Goal: Transaction & Acquisition: Book appointment/travel/reservation

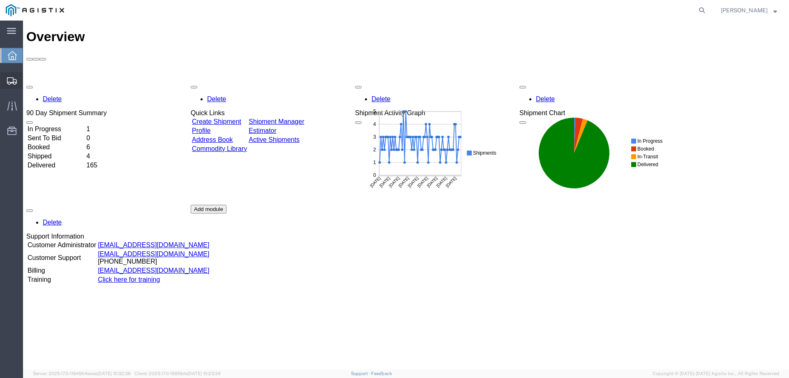
click at [0, 0] on span "Create from Template" at bounding box center [0, 0] width 0 height 0
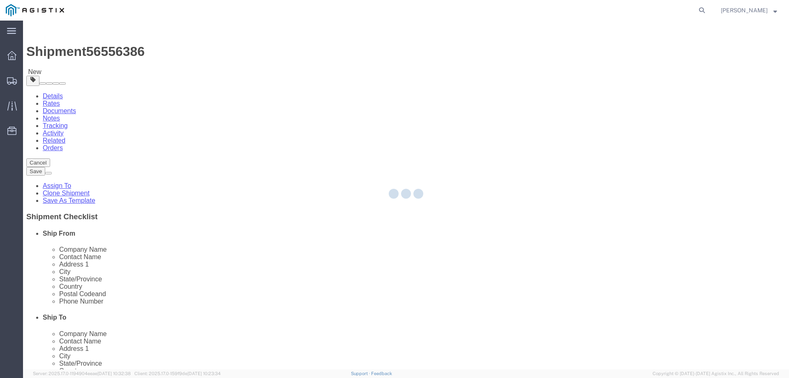
select select "65511"
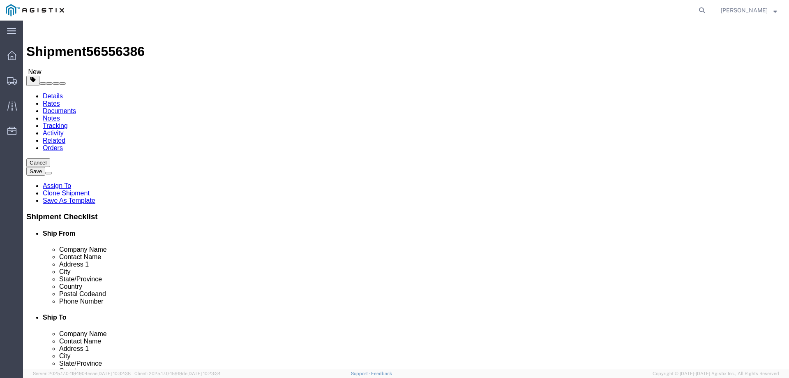
click input "[PERSON_NAME]"
type input "[PERSON_NAME]"
select select
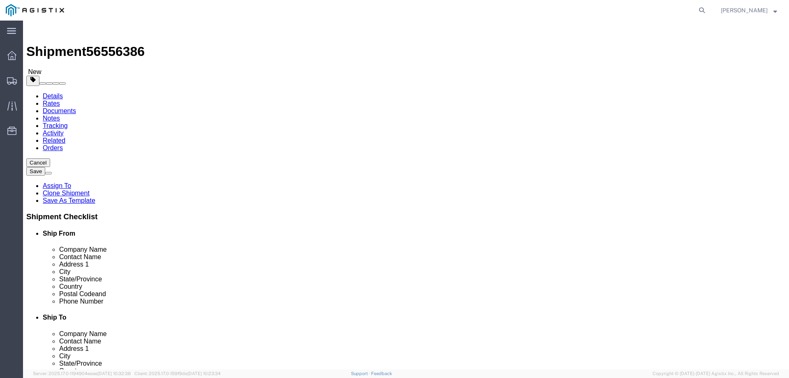
select select "CA"
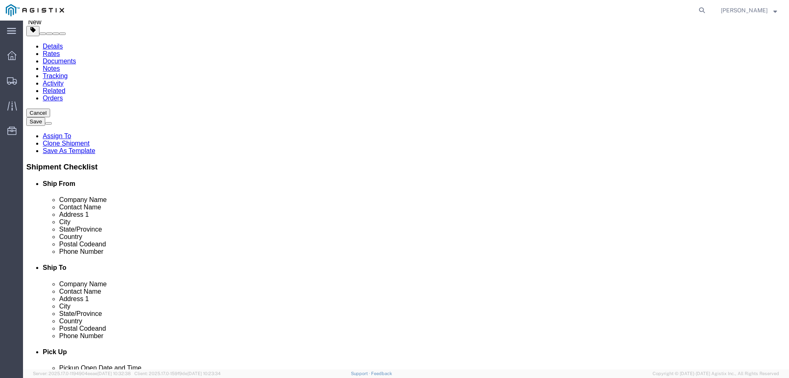
scroll to position [55, 0]
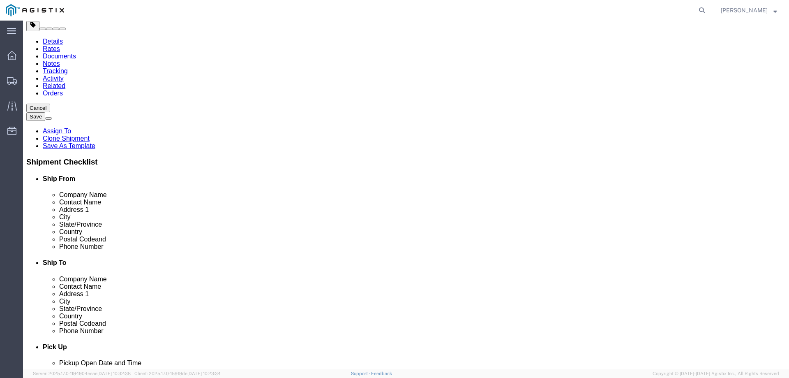
type input "[PERSON_NAME]"
click input "text"
type input "4086745680"
click div "Location [GEOGRAPHIC_DATA] [GEOGRAPHIC_DATA] My Profile Location [GEOGRAPHIC_DA…"
click input "[PERSON_NAME]"
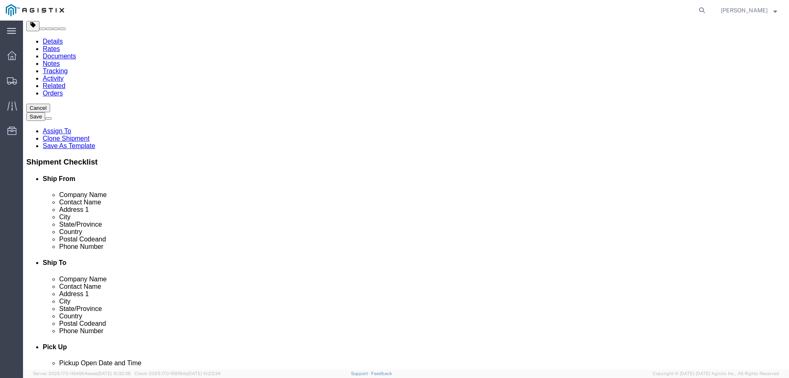
click input "[PERSON_NAME]"
type input "[PERSON_NAME]"
click p "- Synopsys - ([PERSON_NAME]) [STREET_ADDRESS]"
select select
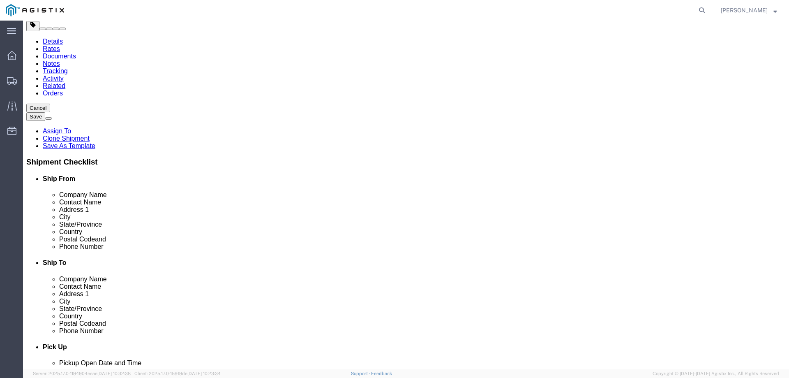
type input "[PERSON_NAME]"
type input "[PHONE_NUMBER]"
type input "[EMAIL_ADDRESS][DOMAIN_NAME]"
checkbox input "true"
select select "CA"
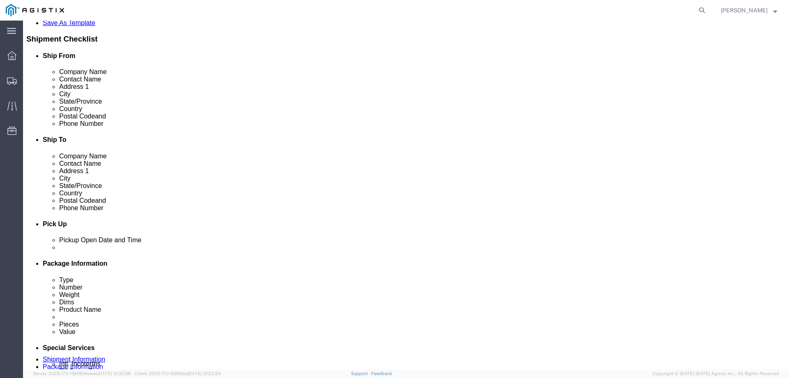
scroll to position [274, 0]
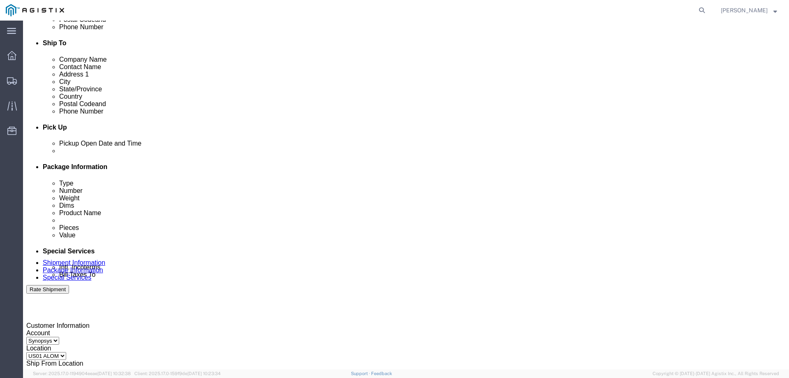
type input "[PERSON_NAME]"
click div
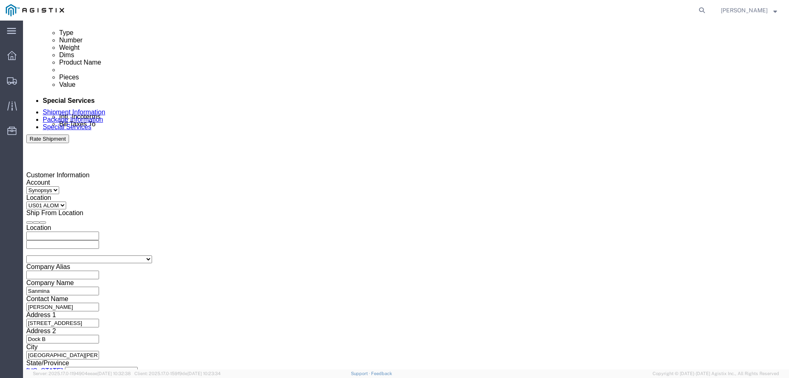
click button "Apply"
click input "text"
click label "Estimated Arrival Date and Time"
click input "text"
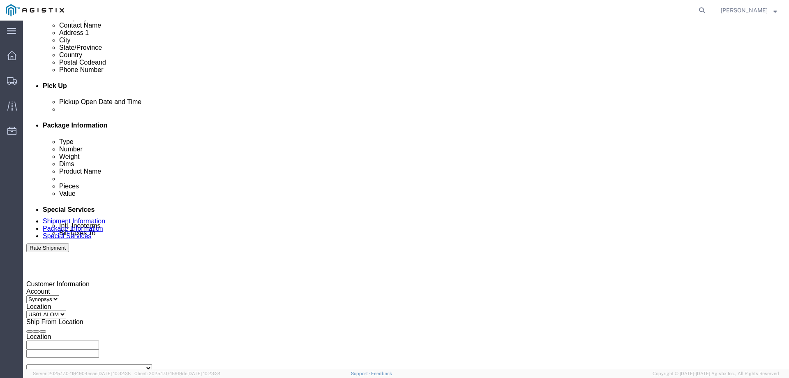
scroll to position [315, 0]
click div
click div "Close Time 5:33 PM [DATE] 5:33 PM - [DATE] 5:33 PM Cancel Apply"
click button "Apply"
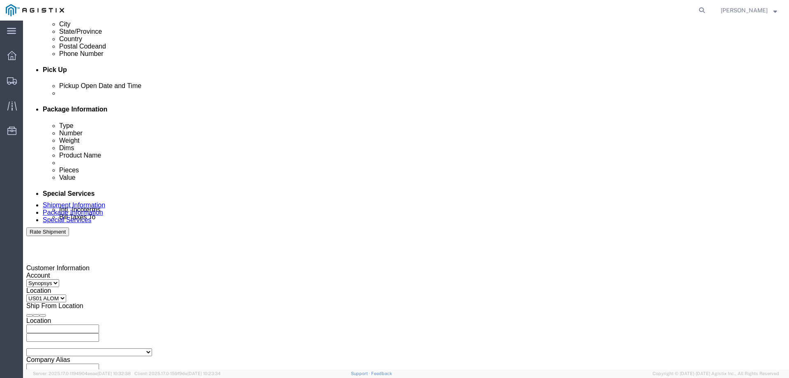
scroll to position [369, 0]
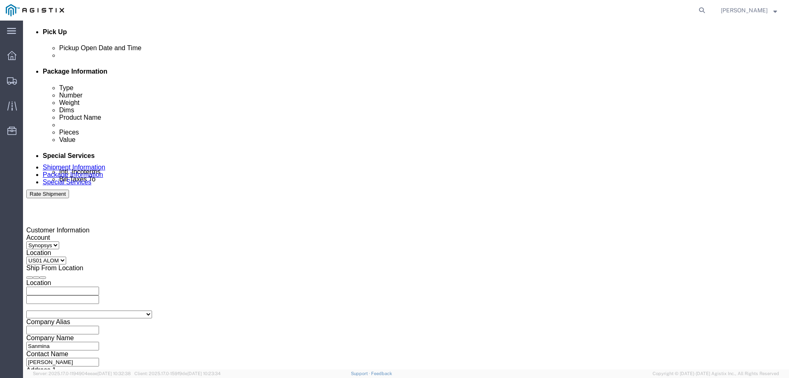
click input "3000021106"
click div "Select Account Type Activity ID Airline Appointment Number ASN Batch Request # …"
click input "3000021106"
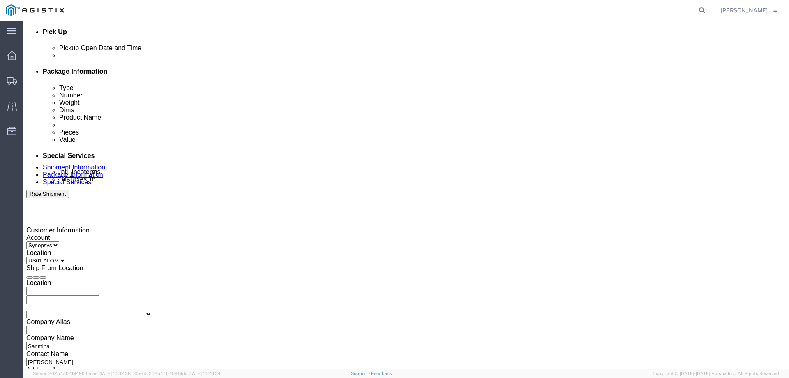
click input "3000021106"
paste input "253"
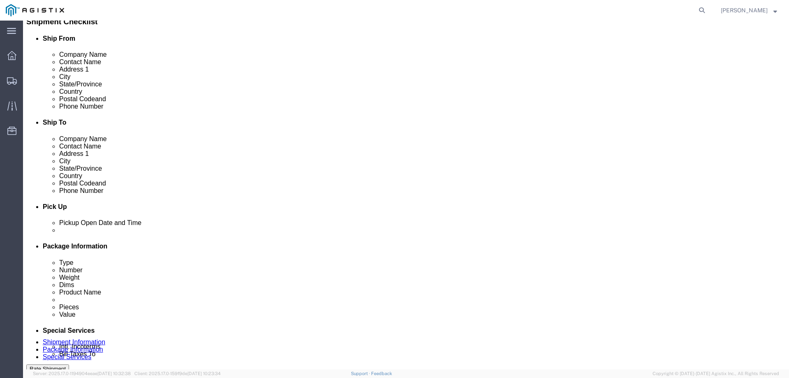
scroll to position [424, 0]
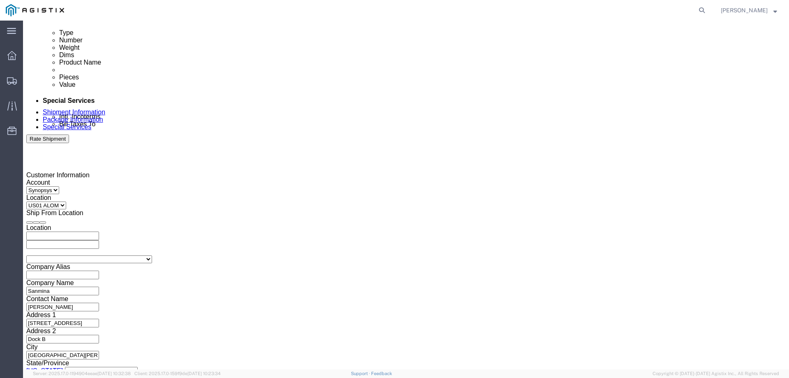
type input "3000021253"
click button "Continue"
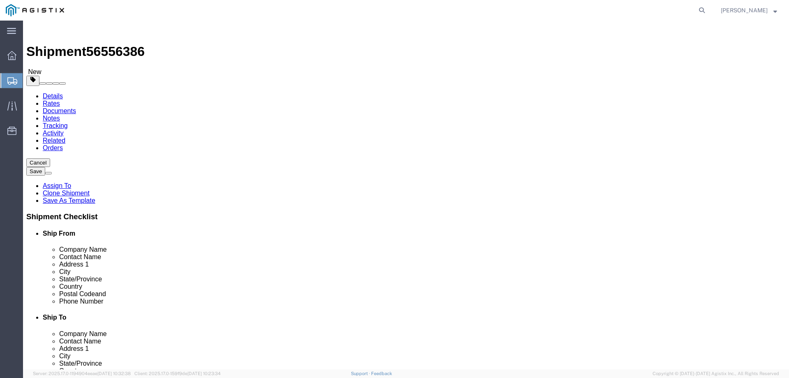
click input "1"
click div "1 x Pallet(s) Standard (Not Stackable) Package Type Select Bale(s) Basket(s) Bo…"
click div "Pieces: 1.00 Each Total value: 1.00 USD"
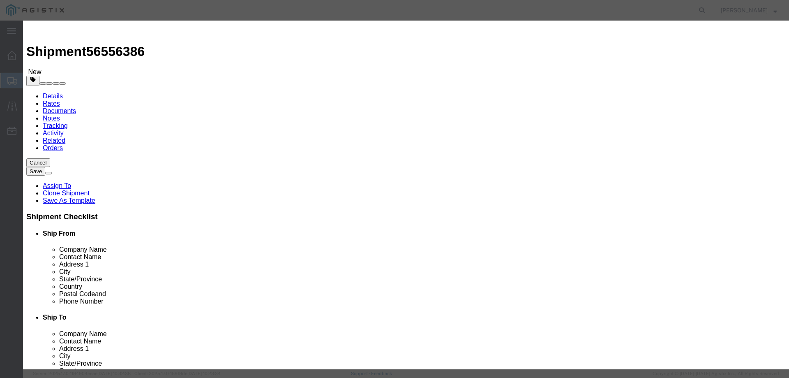
click input "S/N: C058640"
click button "Save & Close"
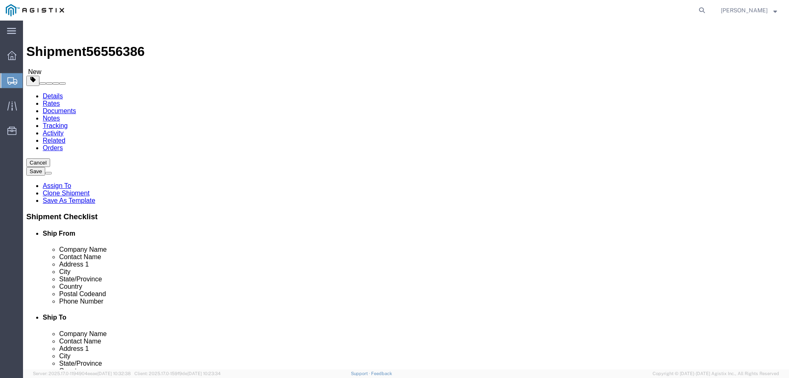
click span "button"
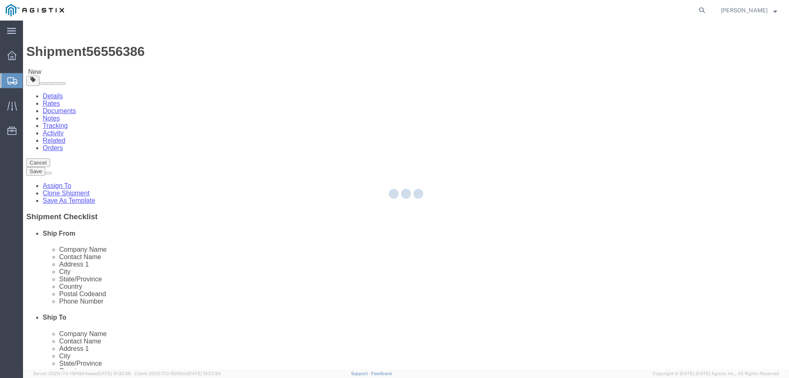
select select "PSNS"
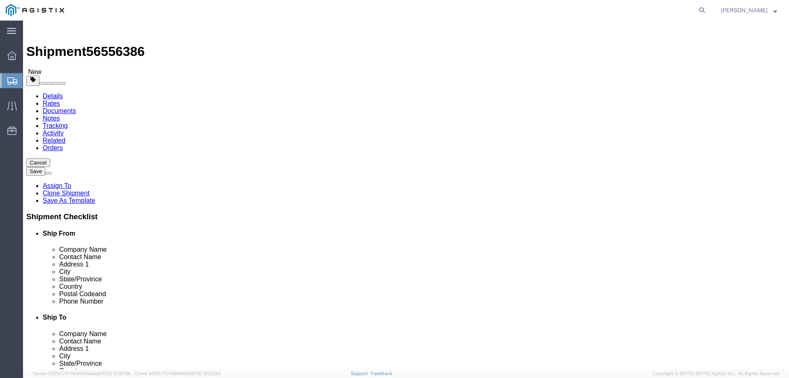
click span "button"
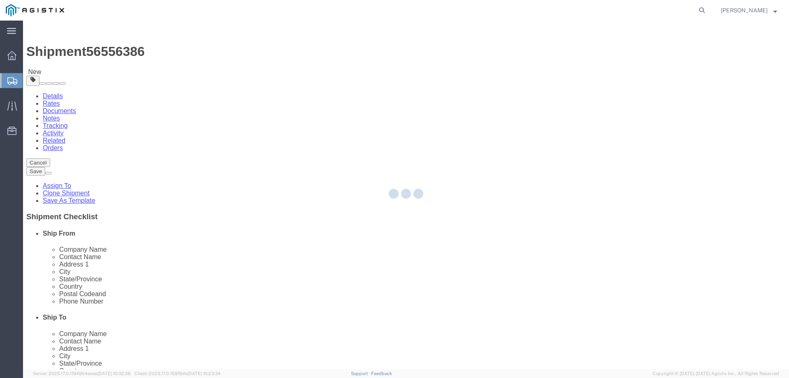
select select "PSNS"
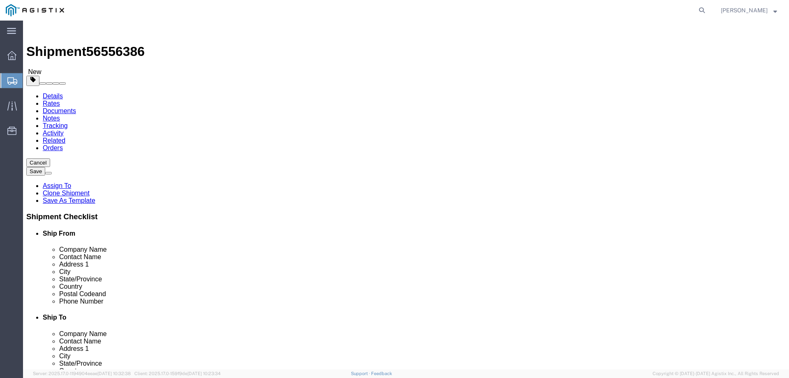
click div "Pieces: 1.00 Each Total value: 1.00 USD"
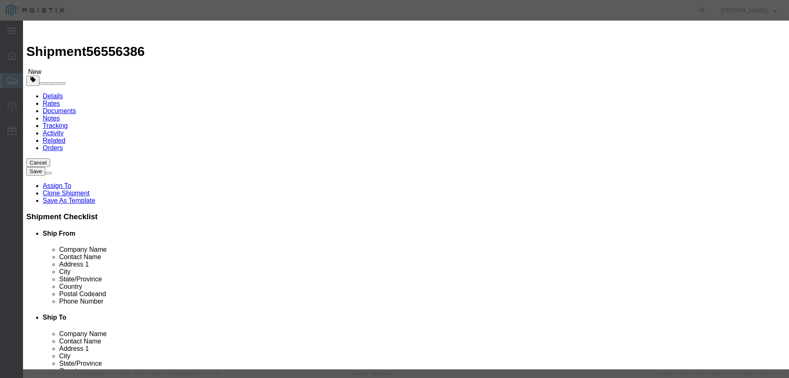
click button "Save & Close"
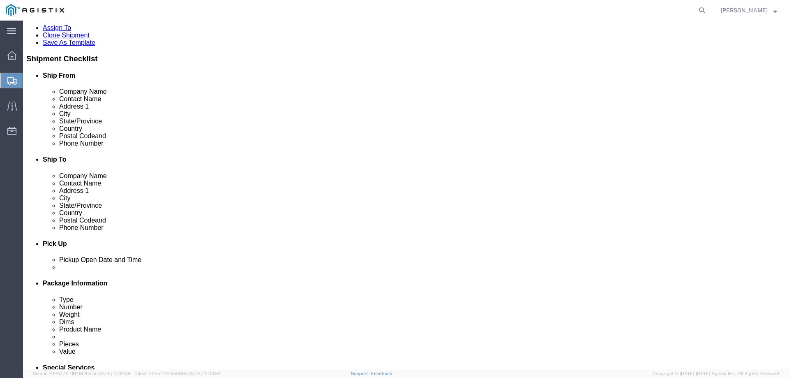
scroll to position [164, 0]
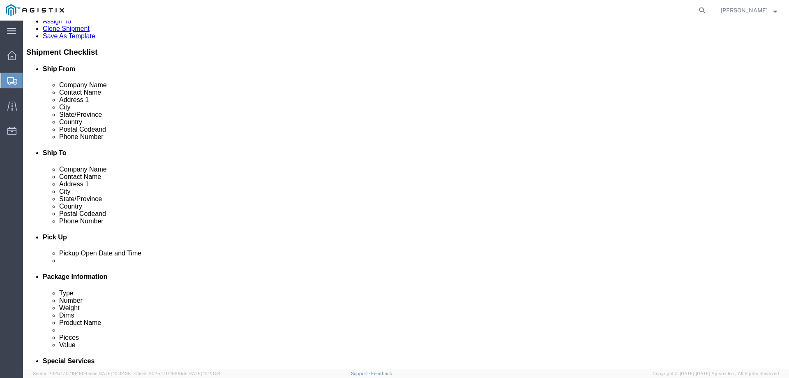
click dd "1.00 Each"
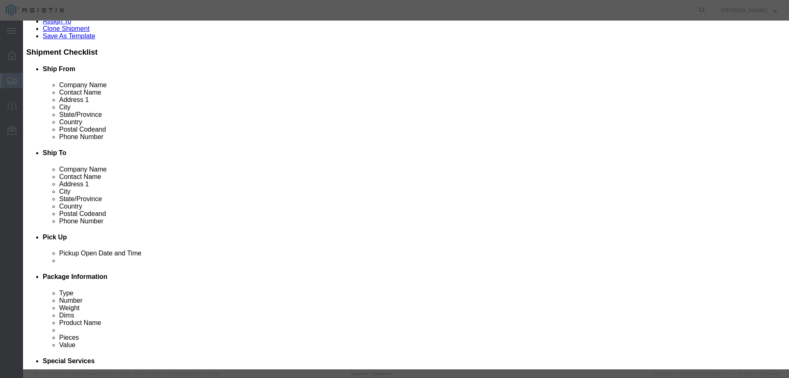
click div "Save & Add Another Save & Close Close"
click button "Save & Close"
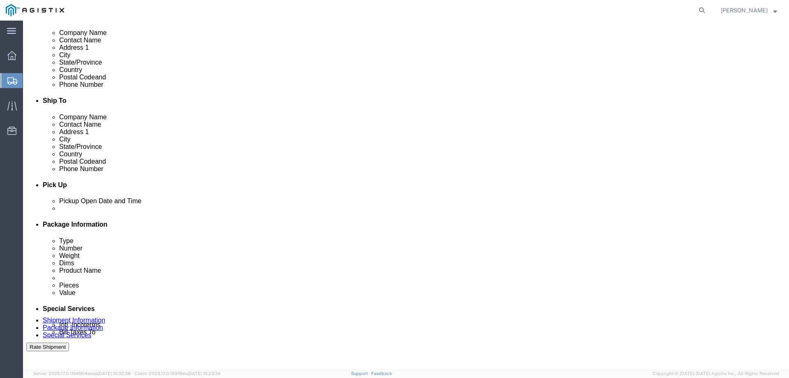
scroll to position [236, 0]
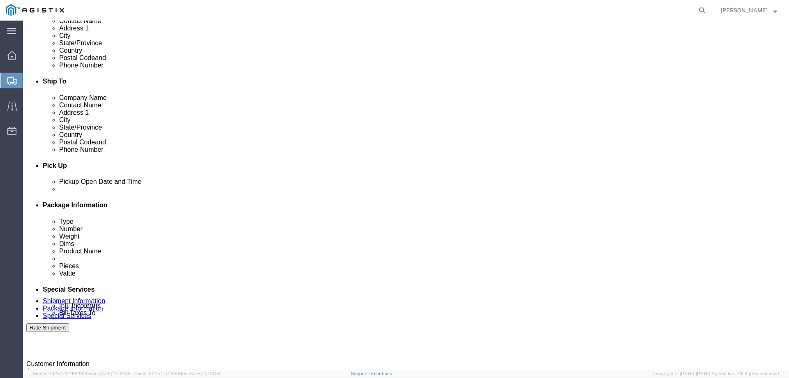
click button "Continue"
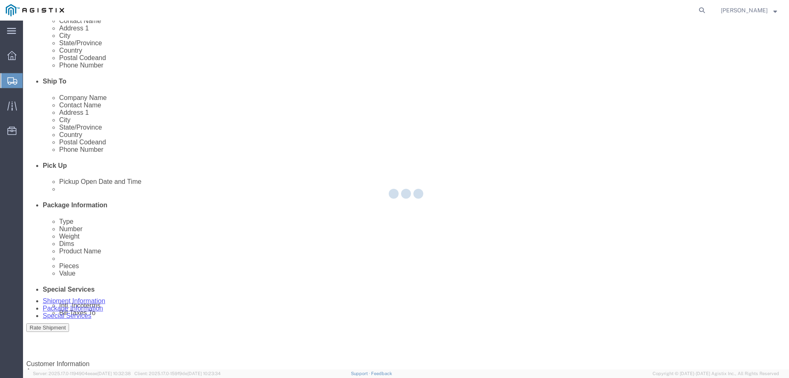
select select
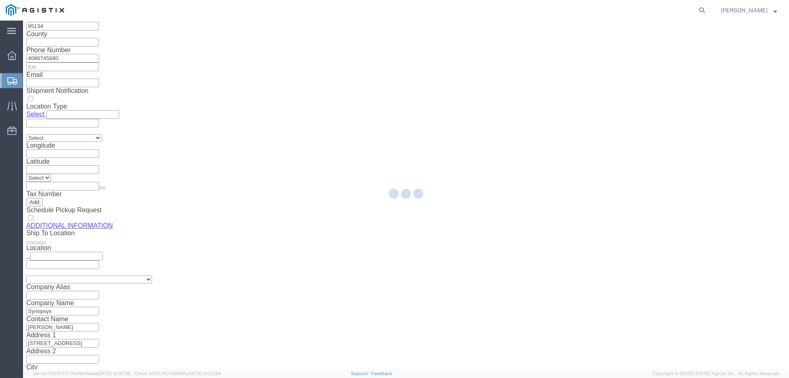
select select "COSTCENTER"
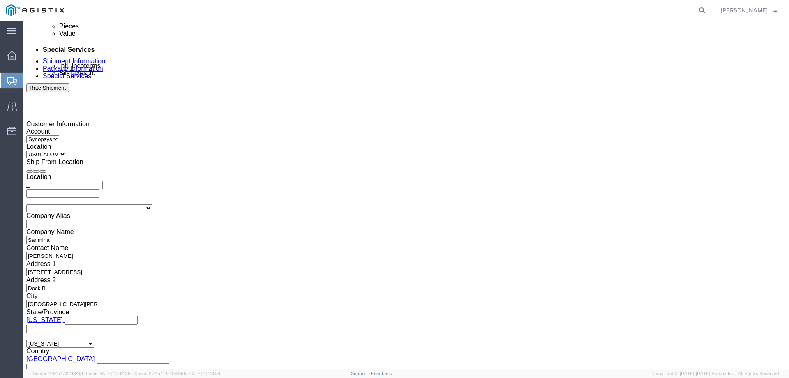
scroll to position [473, 0]
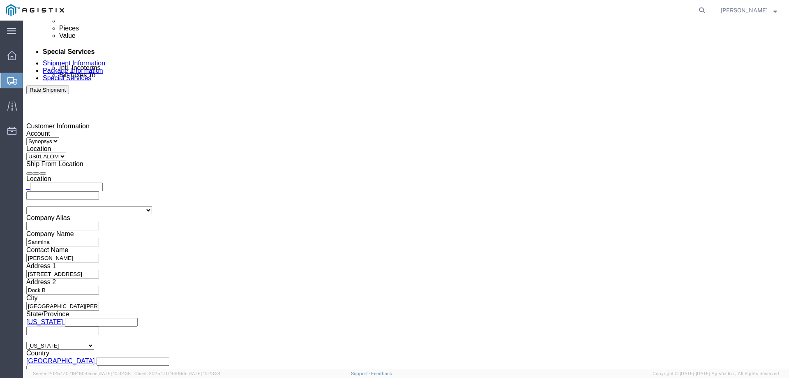
click link
type input "[EMAIL_ADDRESS][DOMAIN_NAME],[PERSON_NAME][EMAIL_ADDRESS][DOMAIN_NAME],[PERSON_…"
type input "[PERSON_NAME][EMAIL_ADDRESS][DOMAIN_NAME]"
type input "[EMAIL_ADDRESS][DOMAIN_NAME],[PERSON_NAME][EMAIL_ADDRESS][DOMAIN_NAME],[PERSON_…"
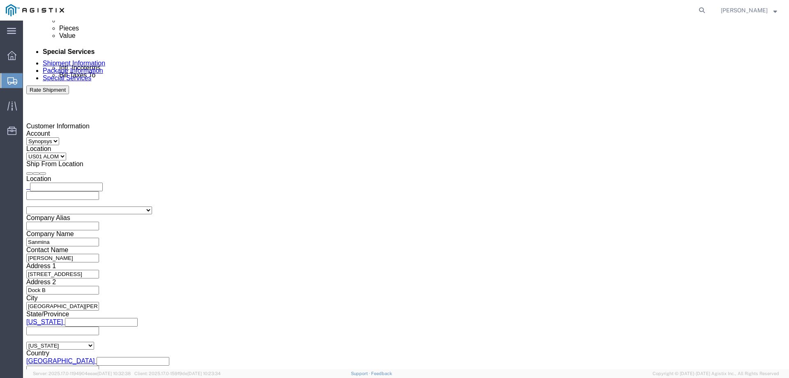
click textarea "Ship to Synopsys ALOM- B6 unit S/N: C058640"
paste textarea "C066132 C066134 C066137 C066139 C066140"
click textarea "Ship to Synopsys ALOM- B6 unit S/N: C058640"
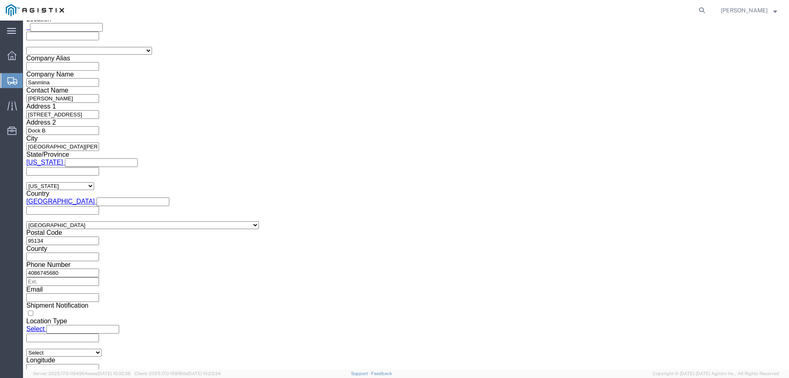
scroll to position [638, 0]
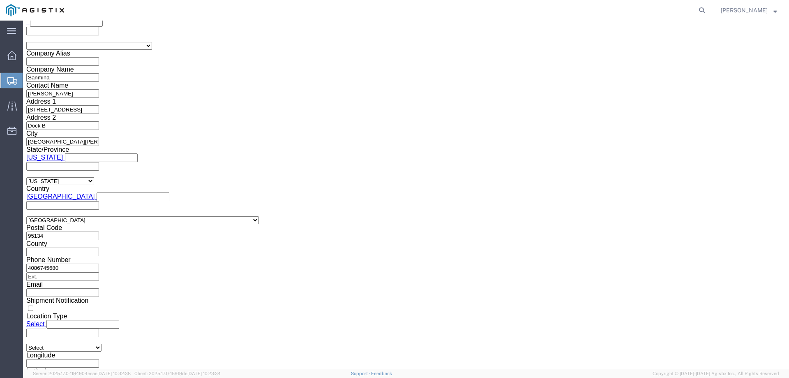
type textarea "Ship to Synopsys ALOM- B6 unit S/N: C066132 C066134 C066137 C066139 C066140"
click button "Rate Shipment"
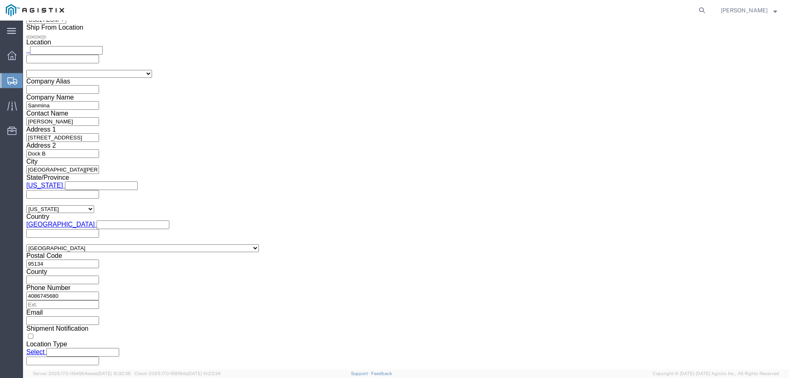
scroll to position [473, 0]
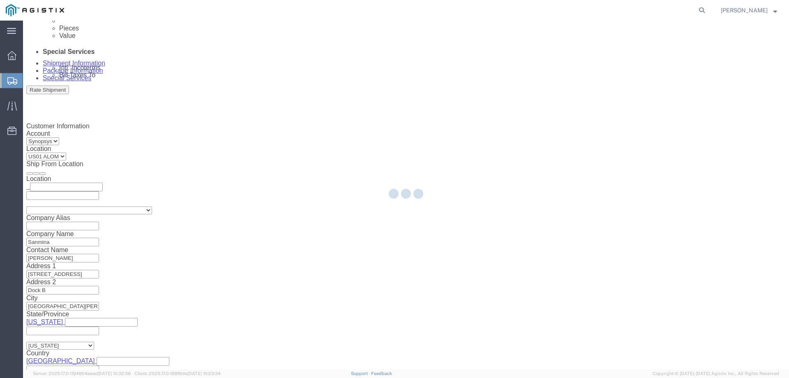
click at [67, 79] on div at bounding box center [406, 195] width 766 height 348
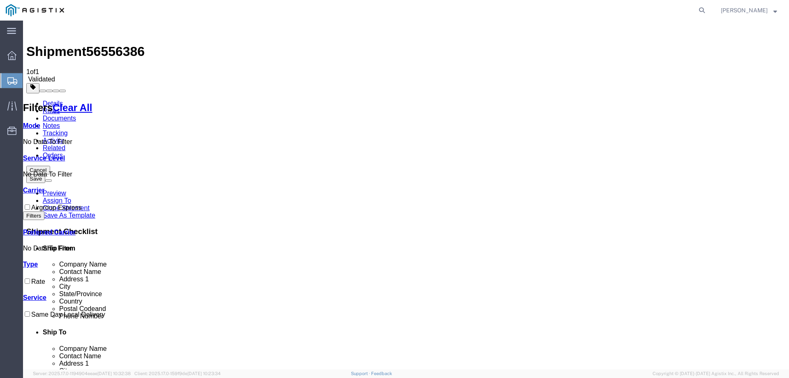
click at [37, 100] on div "Details Rates Documents Notes Tracking Activity Related Orders Cancel Save [GEO…" at bounding box center [405, 297] width 759 height 394
click at [47, 100] on link "Details" at bounding box center [53, 103] width 20 height 7
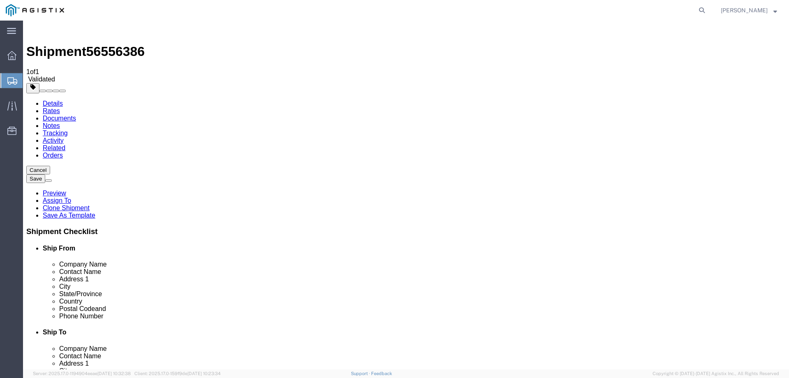
click link "Package Information"
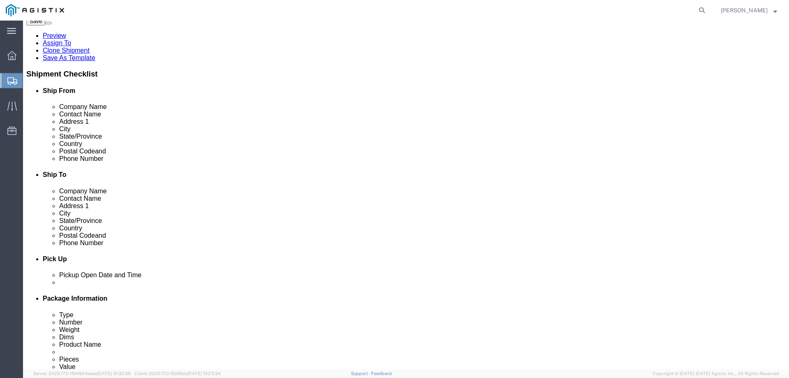
scroll to position [154, 0]
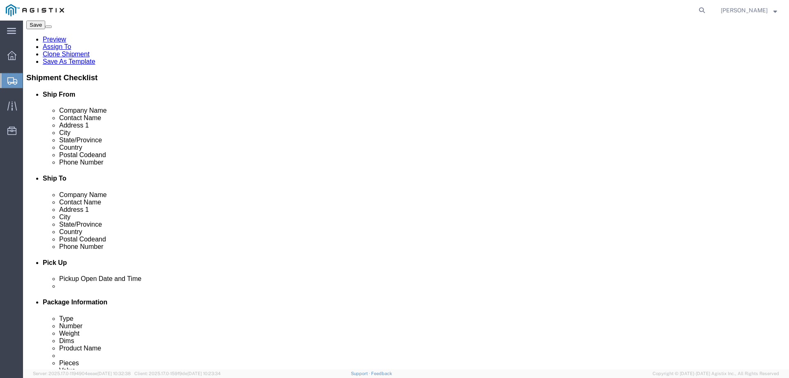
click button "button"
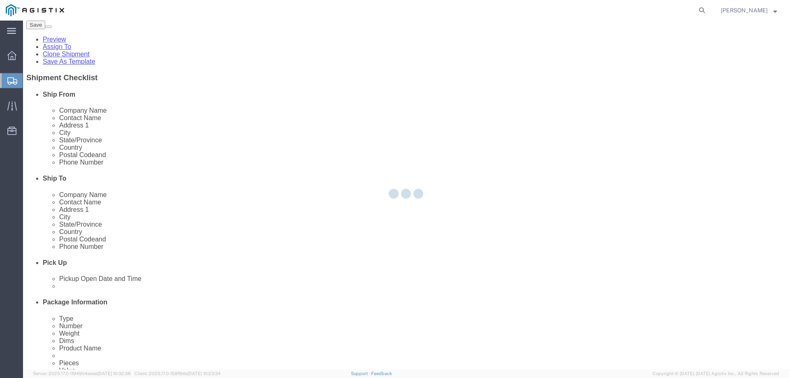
scroll to position [0, 0]
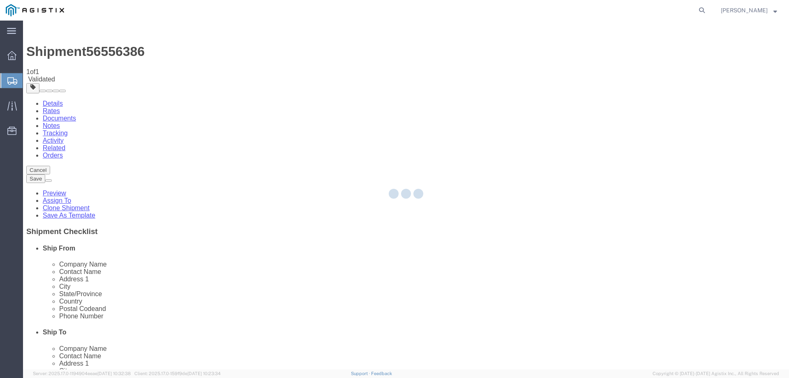
select select "PSNS"
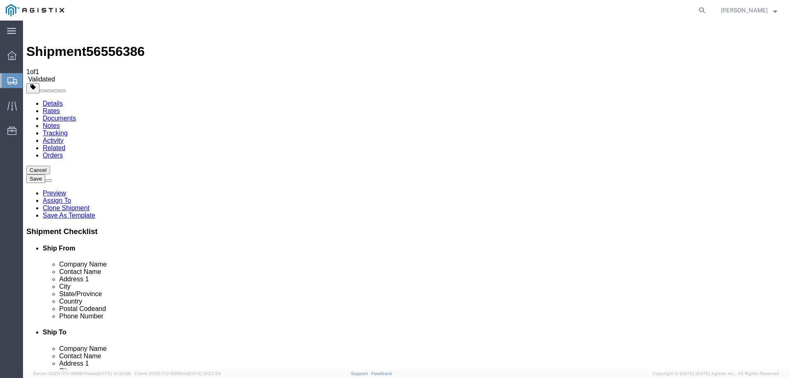
click span "button"
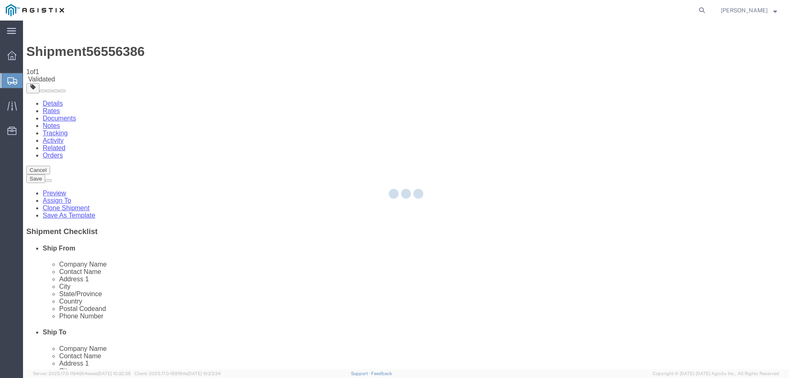
select select "PSNS"
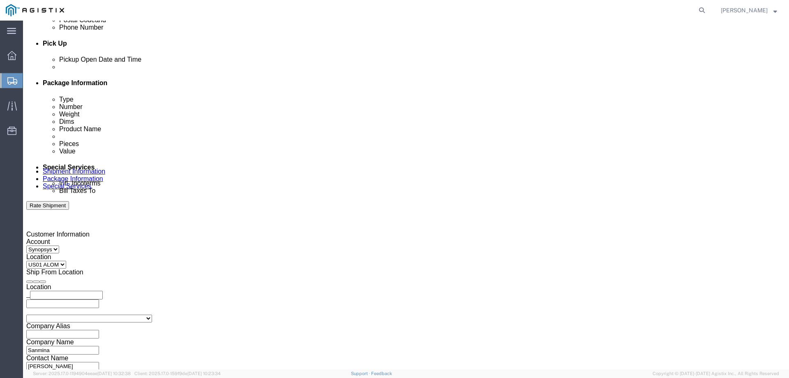
scroll to position [411, 0]
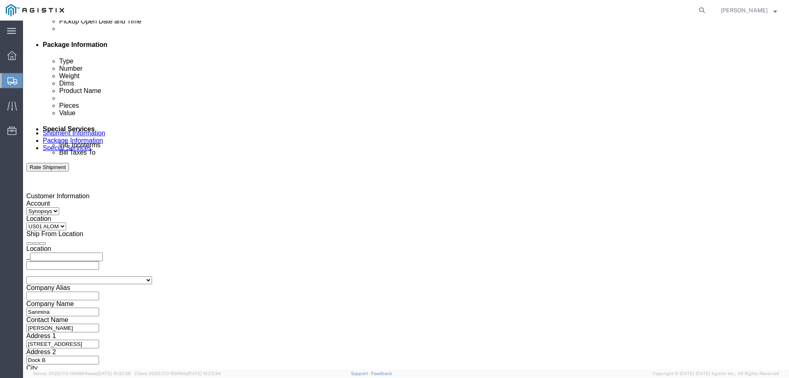
drag, startPoint x: 667, startPoint y: 335, endPoint x: 690, endPoint y: 355, distance: 30.3
click button "Rate Shipment"
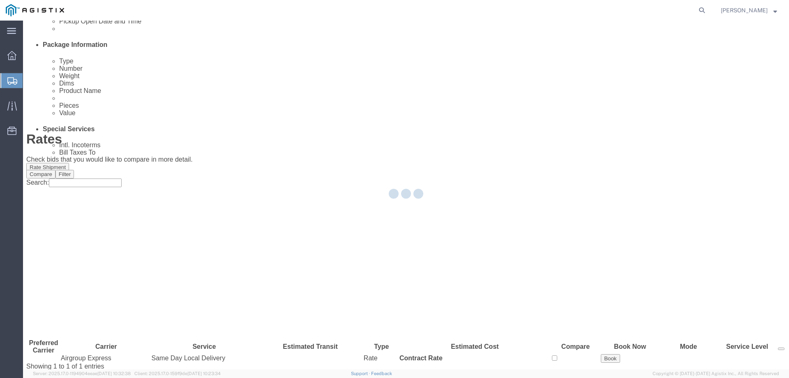
scroll to position [0, 0]
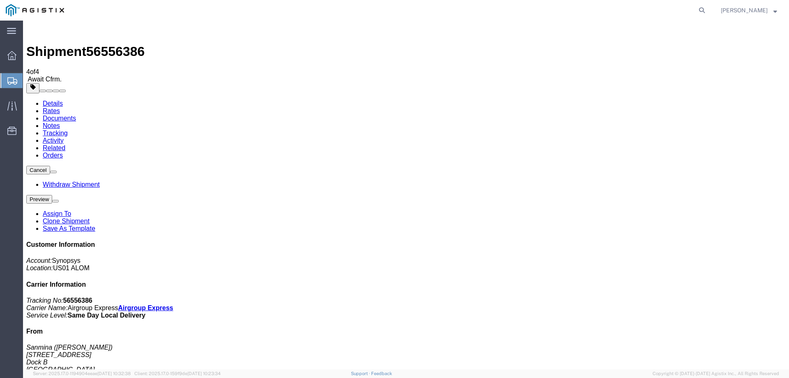
click at [0, 0] on span "Create from Template" at bounding box center [0, 0] width 0 height 0
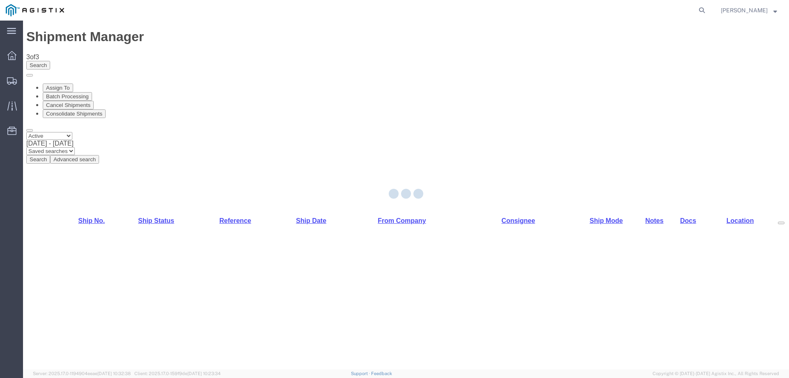
select select "70111"
select select "65511"
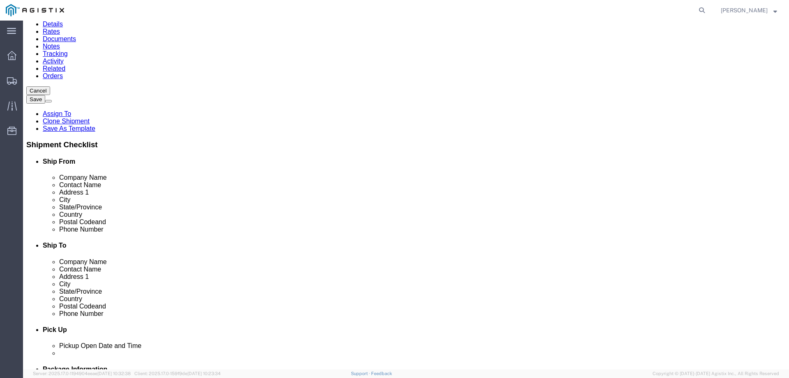
scroll to position [82, 0]
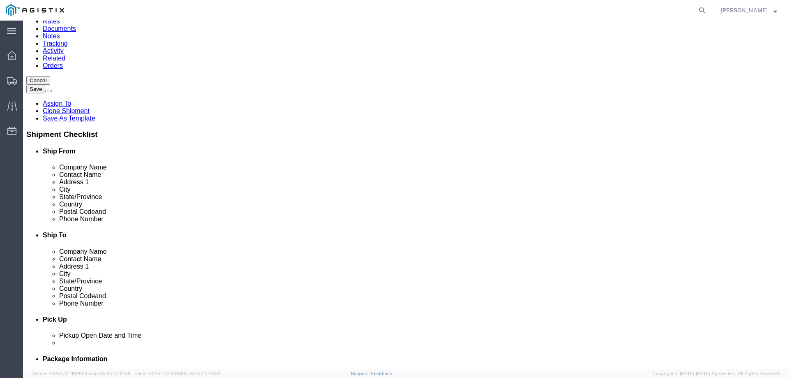
click input "[PERSON_NAME]"
type input "nir"
click p "- Synopsys - ([PERSON_NAME]) [STREET_ADDRESS]"
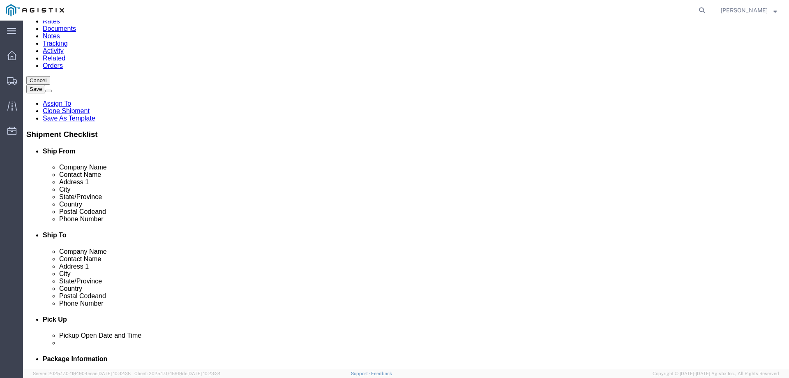
select select
type input "[PERSON_NAME]"
type input "[PHONE_NUMBER]"
type input "[EMAIL_ADDRESS][DOMAIN_NAME]"
checkbox input "true"
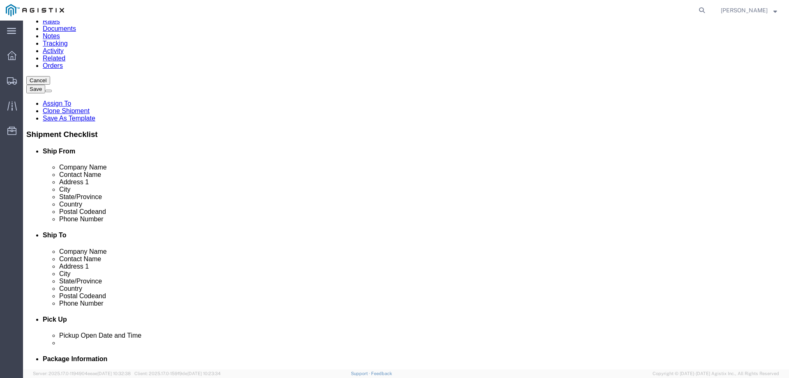
select select "CA"
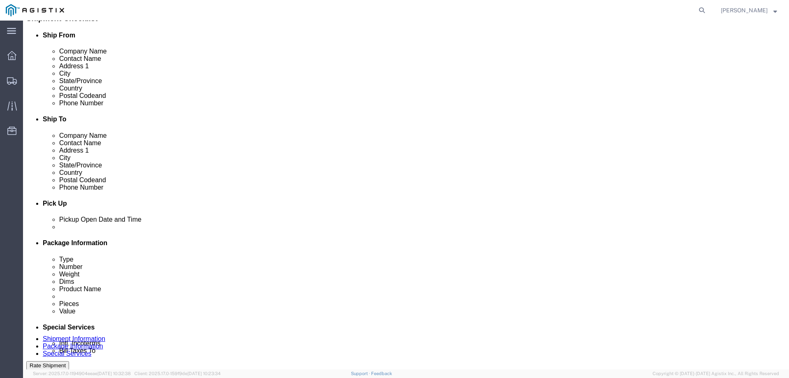
scroll to position [219, 0]
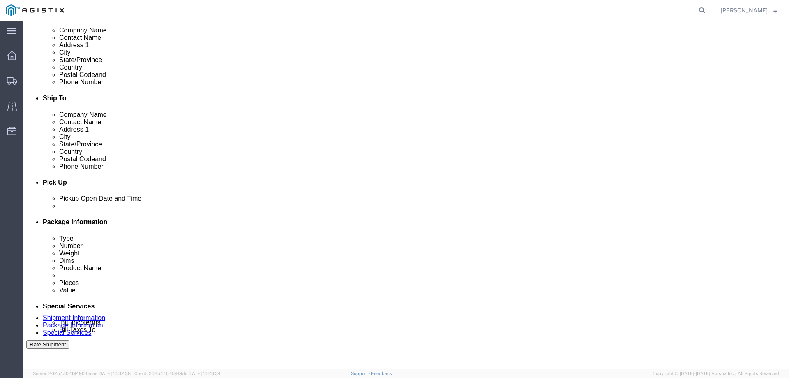
type input "[PERSON_NAME]"
click div "Delivery Start Date Delivery Start Time Deliver Open Date and Time"
click div
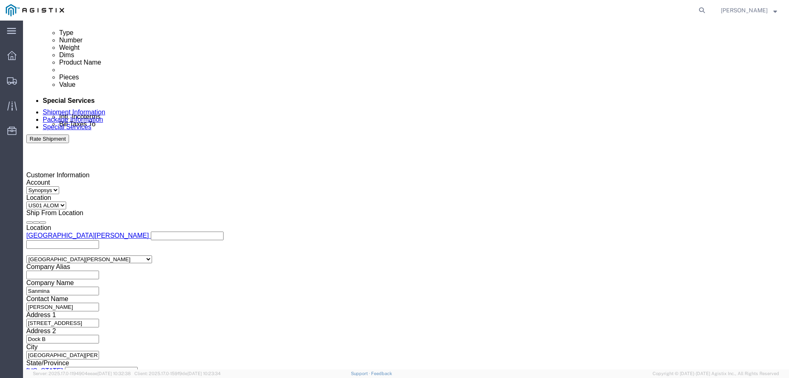
click button "Apply"
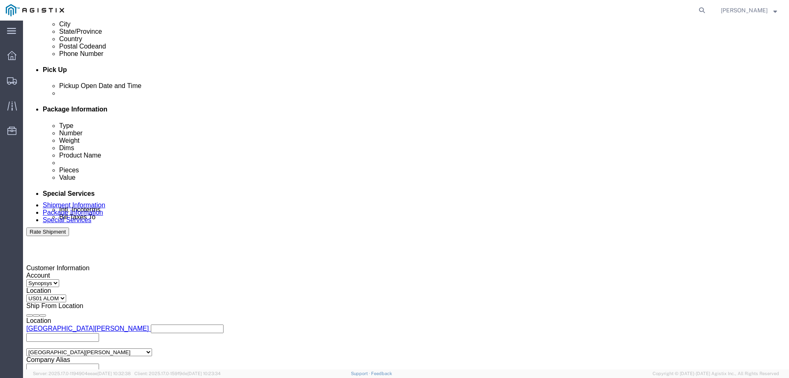
scroll to position [315, 0]
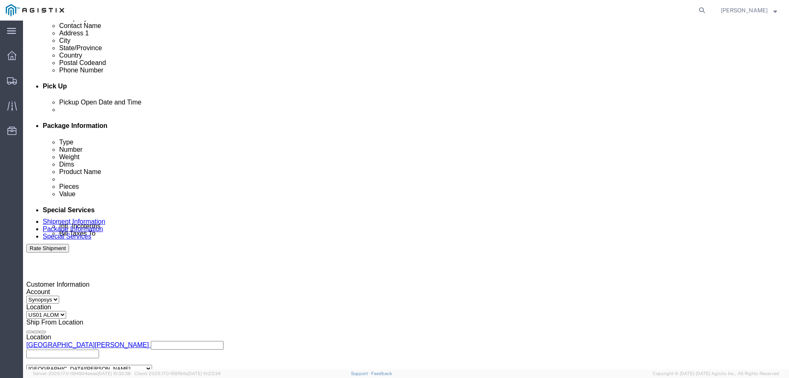
click div
click button "Apply"
click div "Select Account Type Activity ID Airline Appointment Number ASN Batch Request # …"
drag, startPoint x: 118, startPoint y: 251, endPoint x: 120, endPoint y: 256, distance: 5.3
click div "Select Account Type Activity ID Airline Appointment Number ASN Batch Request # …"
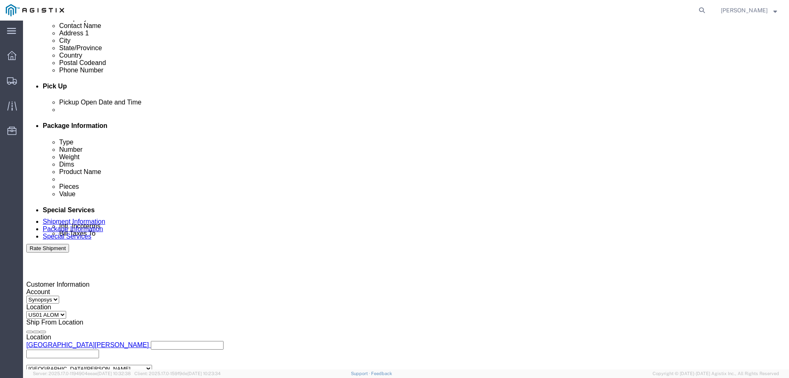
click input "3000020981"
paste input "3"
type input "3000020983"
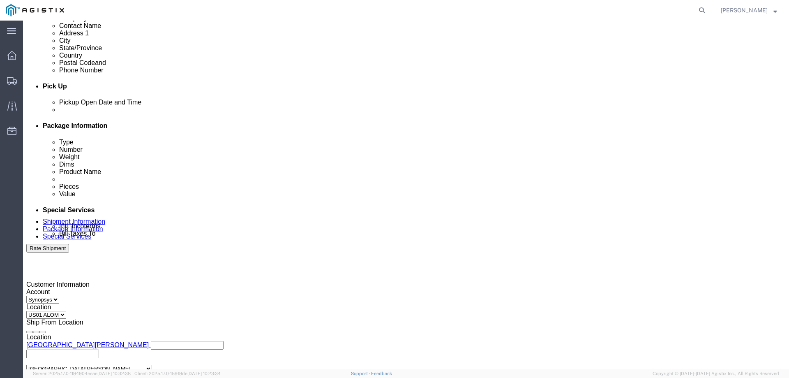
click input "C032171, C032174, C032175"
paste input "C057880 and C057881"
click input "C057880 and C057881"
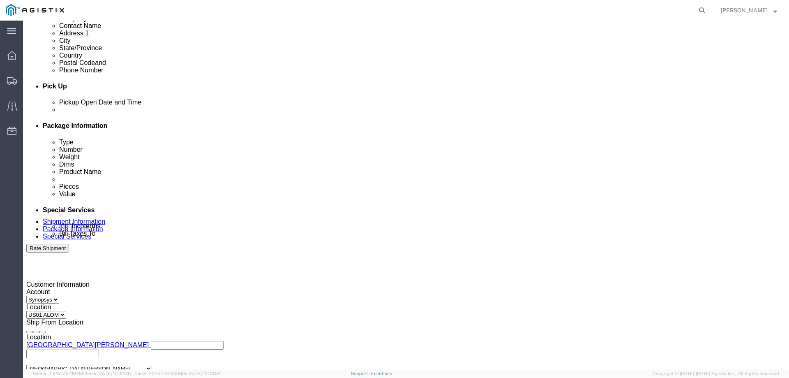
click input "C057880 and C057881"
click input "C057880 andC057881"
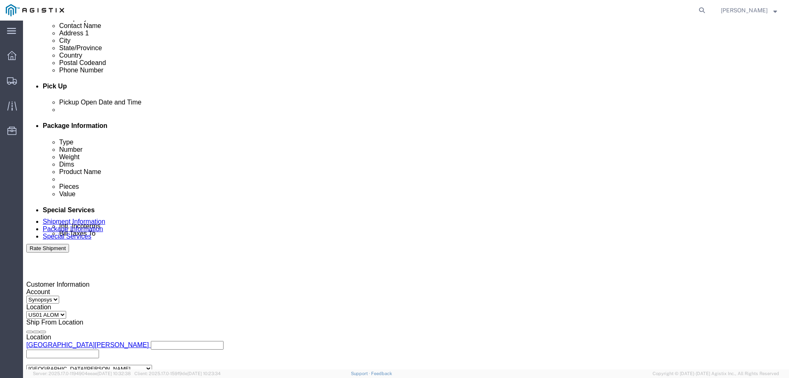
type input "C057880, C057881"
click div "Select Account Type Activity ID Airline Appointment Number ASN Batch Request # …"
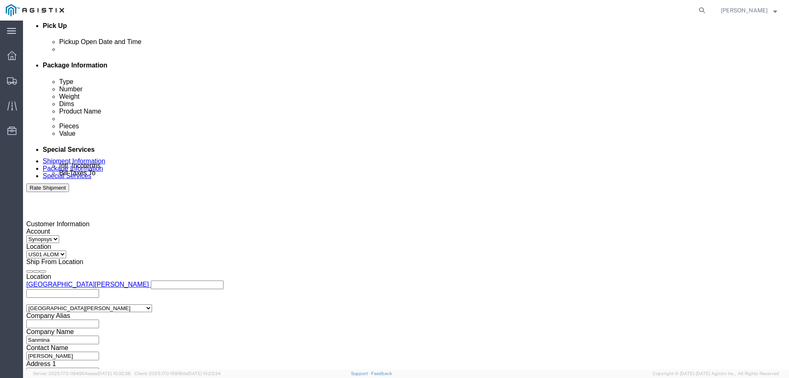
scroll to position [424, 0]
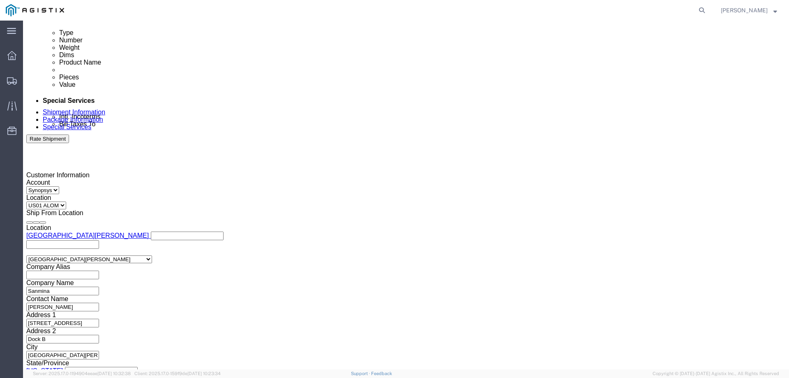
click button "Continue"
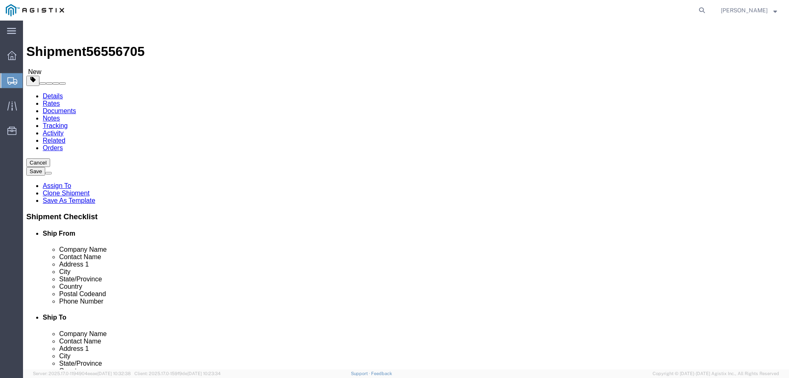
click dd "3.00 Each"
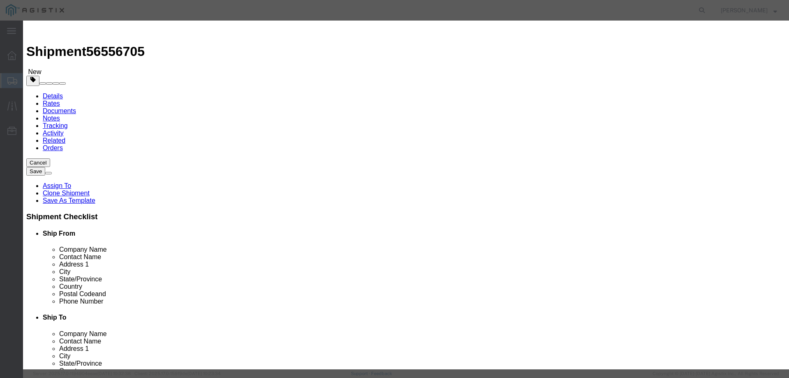
click input "3.00"
type input "3"
type input "2"
type input "0.67"
drag, startPoint x: 561, startPoint y: 118, endPoint x: 393, endPoint y: 117, distance: 168.5
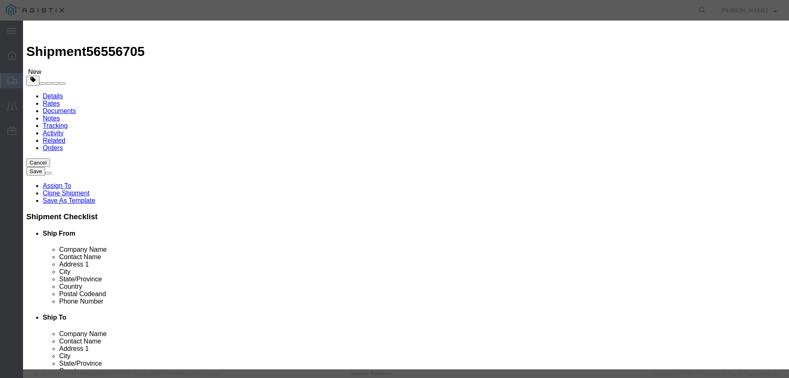
click div "Serial C032171, C032174, C032175"
paste input "57880 and C057881"
click input "C057880 and C057881"
type input "C057880, C057881"
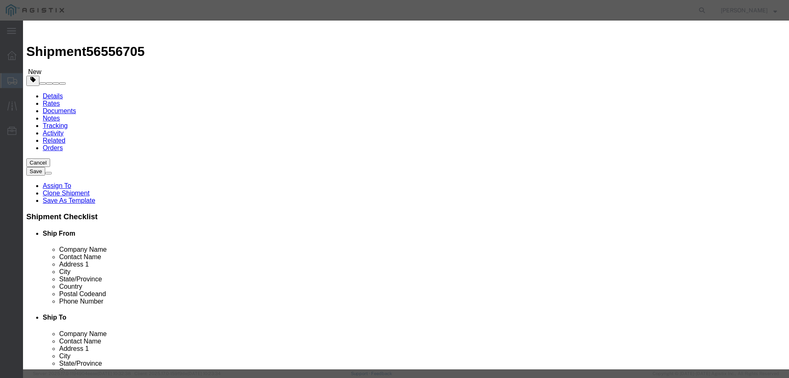
click button "Save & Close"
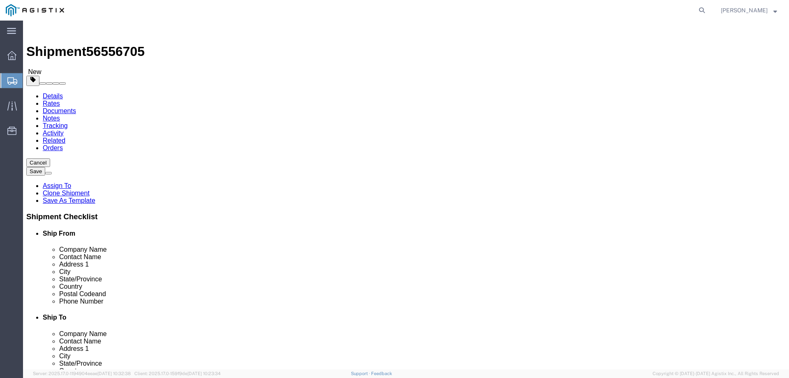
click input "3"
type input "2"
click input "165.00"
type input "110.00"
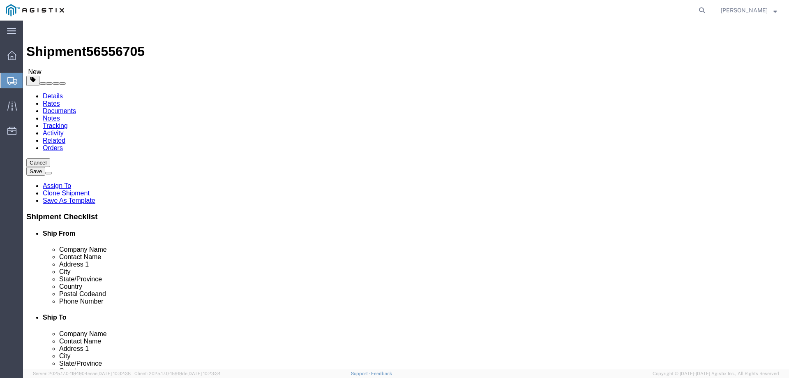
click div "Previous Continue"
click button "Continue"
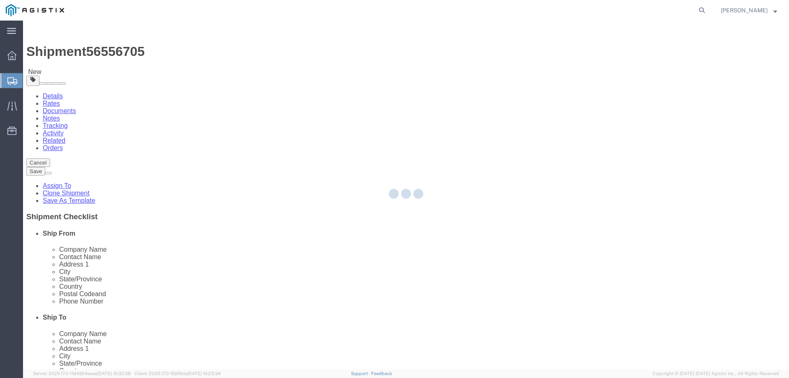
select select
select select "COSTCENTER"
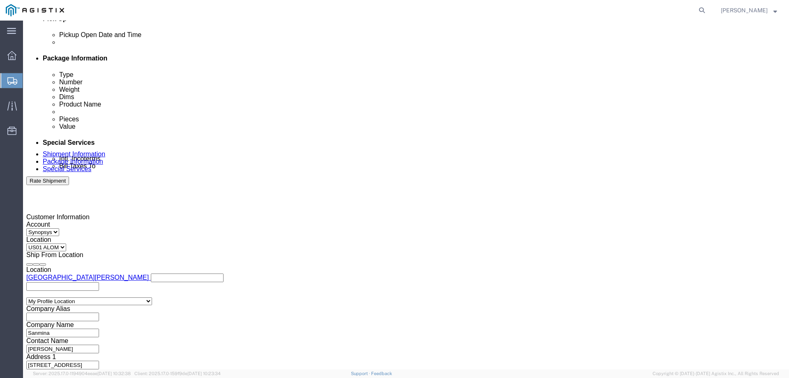
scroll to position [383, 0]
click ul "[EMAIL_ADDRESS][DOMAIN_NAME] [PERSON_NAME][EMAIL_ADDRESS][DOMAIN_NAME] [PERSON_…"
drag, startPoint x: 460, startPoint y: 240, endPoint x: 564, endPoint y: 260, distance: 106.3
click textarea
click button "Rate Shipment"
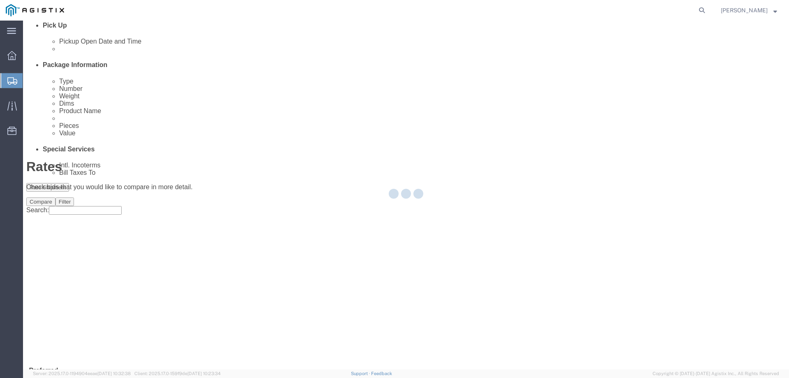
scroll to position [0, 0]
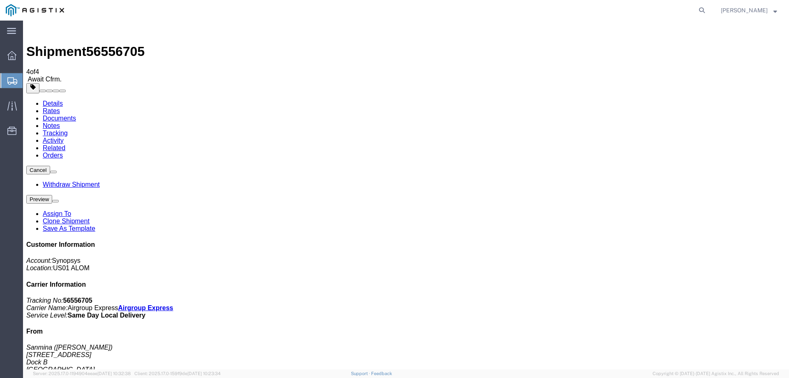
checkbox input "true"
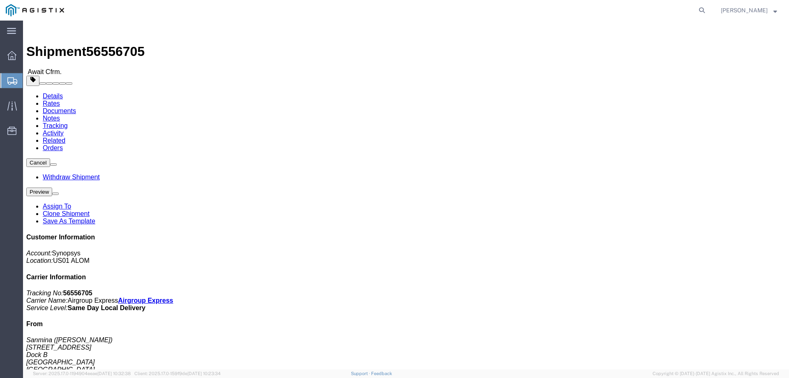
click link "Documents"
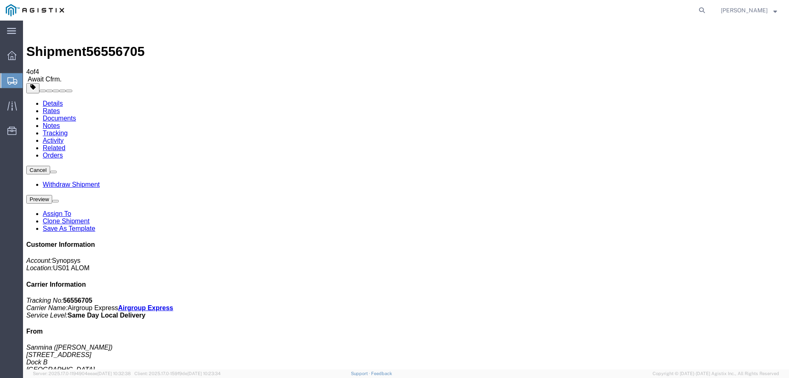
click at [0, 0] on span "Shipment Manager" at bounding box center [0, 0] width 0 height 0
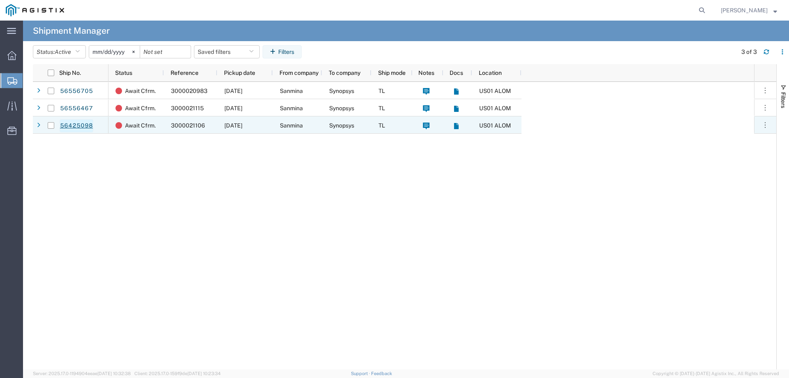
click at [80, 125] on link "56425098" at bounding box center [77, 125] width 34 height 13
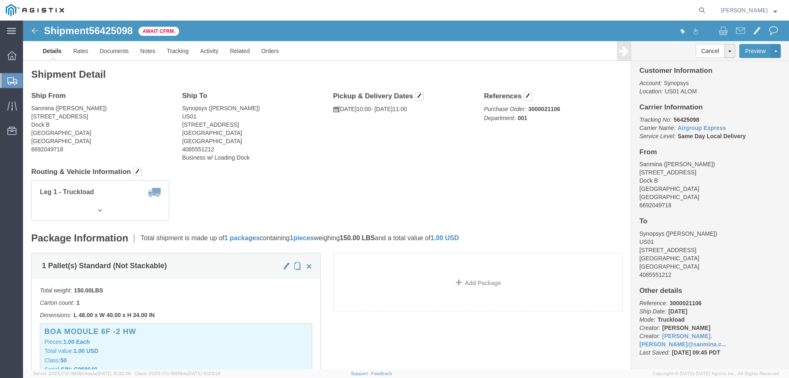
click at [0, 0] on span "Shipment Manager" at bounding box center [0, 0] width 0 height 0
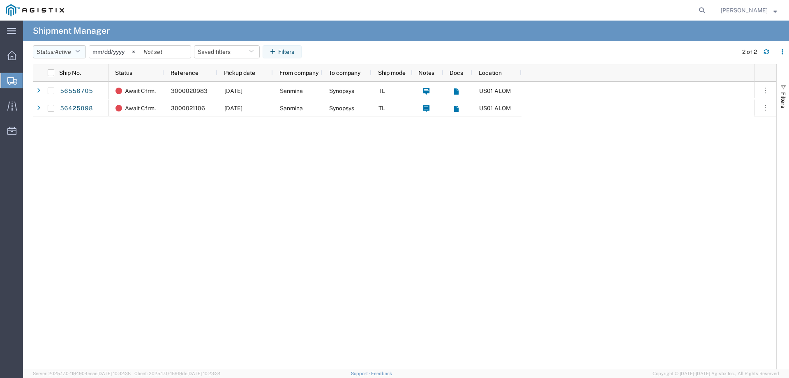
click at [76, 51] on button "Status: Active" at bounding box center [59, 51] width 53 height 13
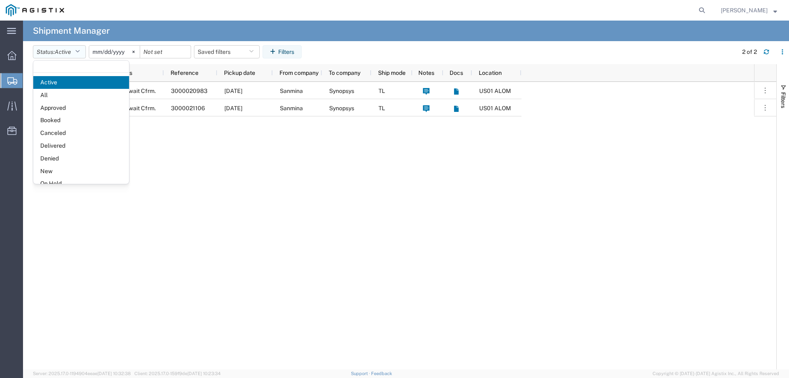
click at [76, 53] on button "Status: Active" at bounding box center [59, 51] width 53 height 13
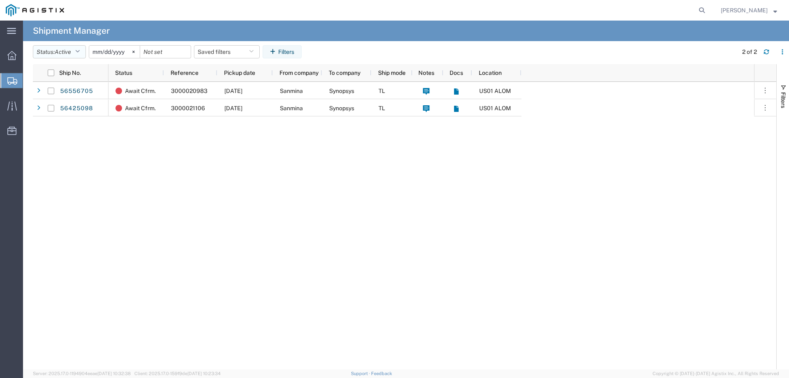
click at [81, 48] on button "Status: Active" at bounding box center [59, 51] width 53 height 13
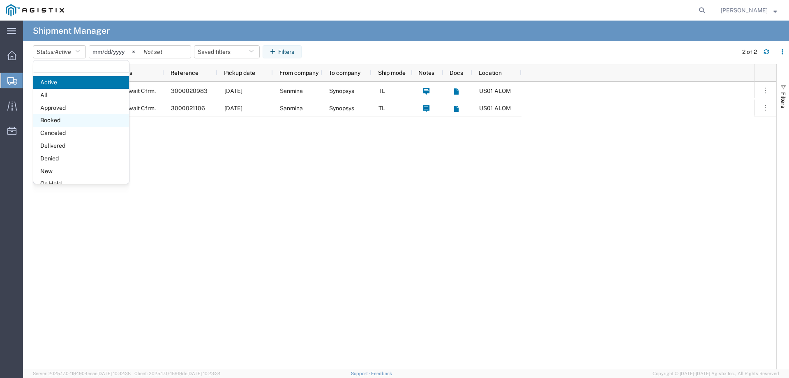
click at [65, 122] on span "Booked" at bounding box center [81, 120] width 96 height 13
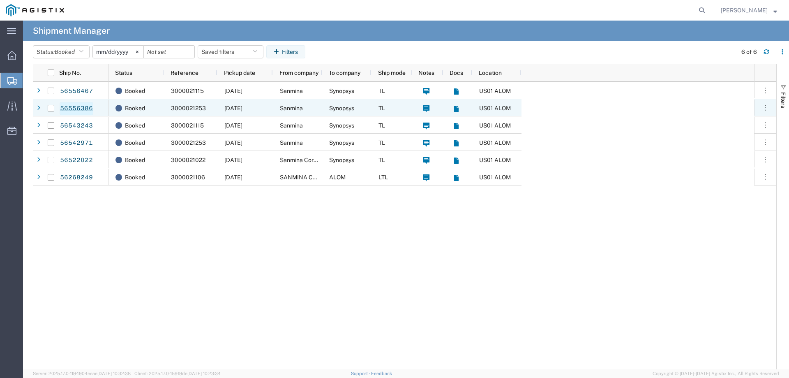
click at [67, 108] on link "56556386" at bounding box center [77, 108] width 34 height 13
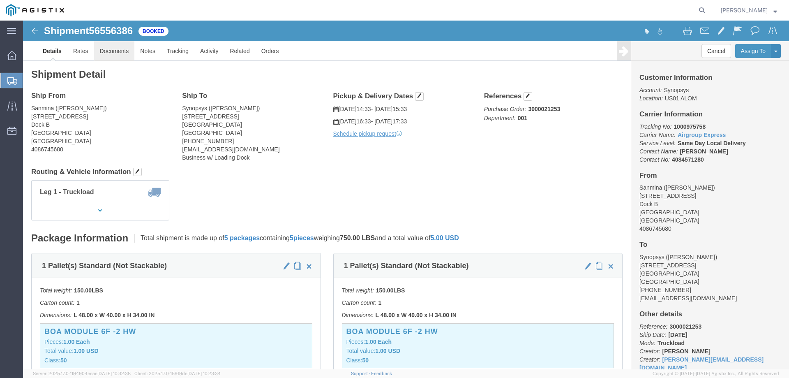
click link "Documents"
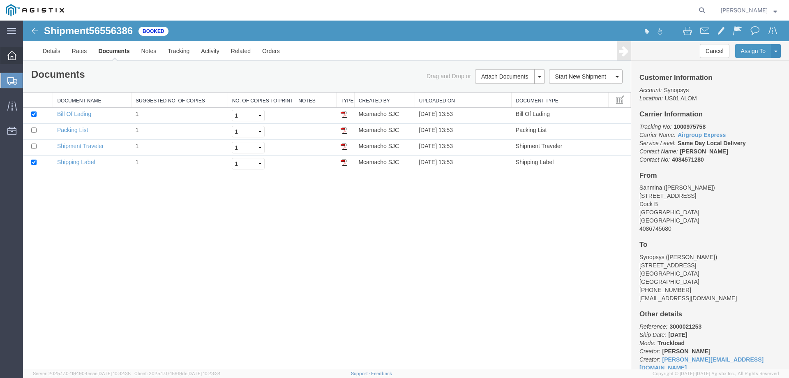
click at [12, 59] on icon at bounding box center [11, 55] width 9 height 9
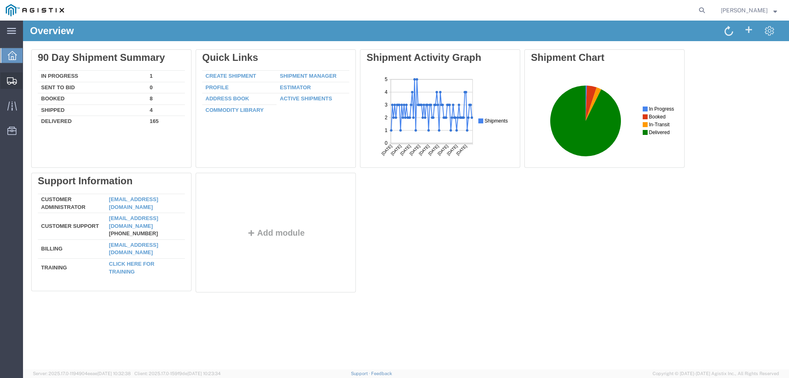
click at [0, 0] on span "Shipment Manager" at bounding box center [0, 0] width 0 height 0
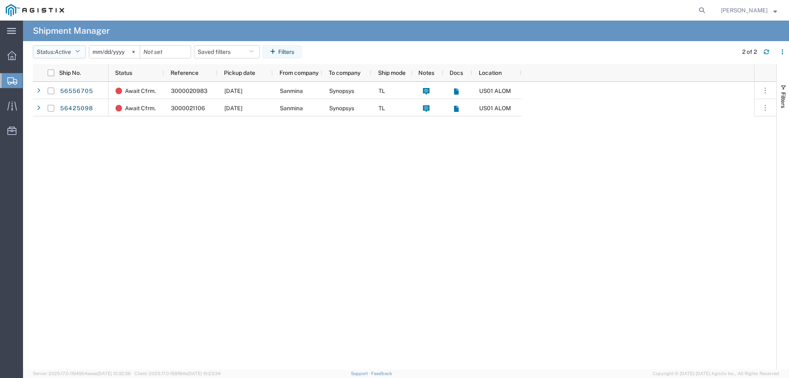
click at [67, 52] on span "Active" at bounding box center [63, 51] width 16 height 7
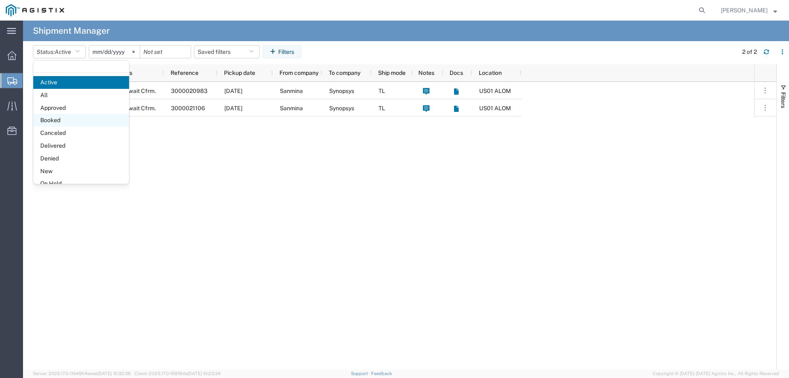
click at [67, 119] on span "Booked" at bounding box center [81, 120] width 96 height 13
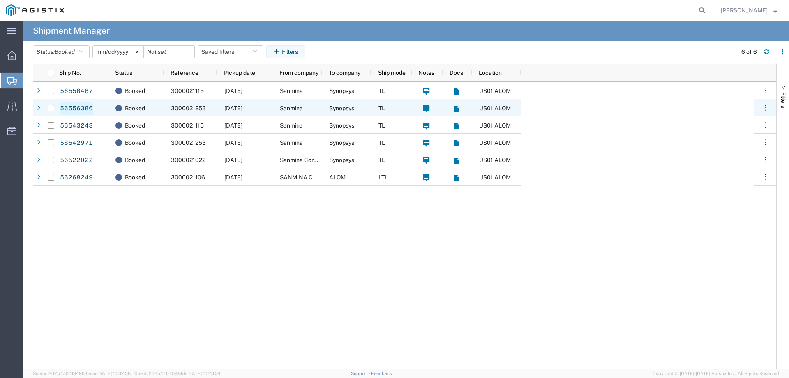
click at [81, 108] on link "56556386" at bounding box center [77, 108] width 34 height 13
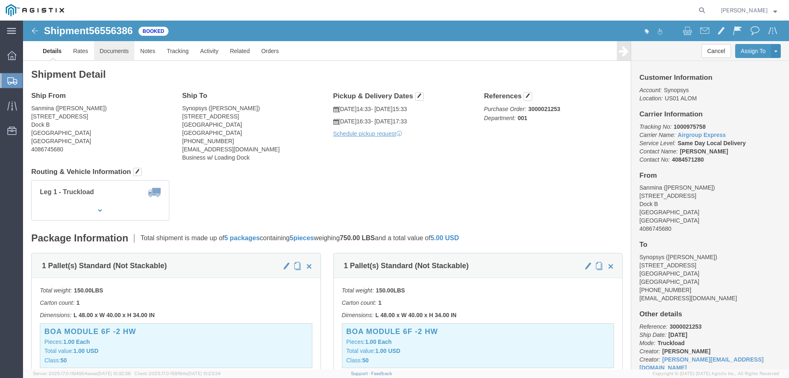
click link "Documents"
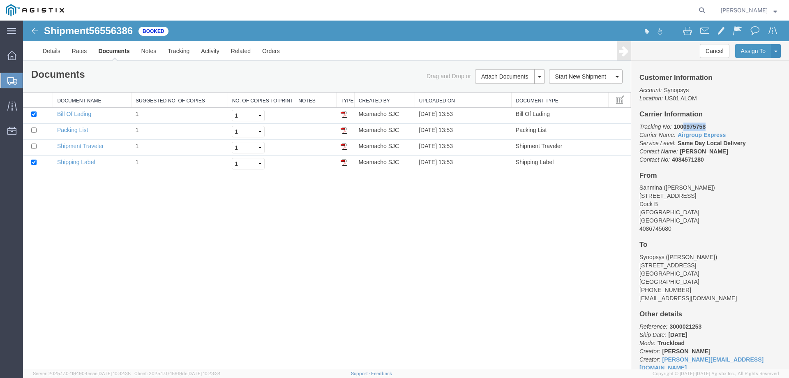
drag, startPoint x: 721, startPoint y: 125, endPoint x: 683, endPoint y: 127, distance: 37.8
click at [683, 127] on p "Tracking No: 1000975758 Carrier Name: Airgroup Express Airgroup Express Service…" at bounding box center [709, 142] width 141 height 41
click at [536, 118] on td "Bill Of Lading" at bounding box center [560, 116] width 97 height 16
click at [106, 202] on div "Shipment 56556386 4 of 4 Booked Details Rates Documents Notes Tracking Activity…" at bounding box center [406, 195] width 766 height 348
click at [80, 115] on link "Bill Of Lading" at bounding box center [74, 114] width 34 height 7
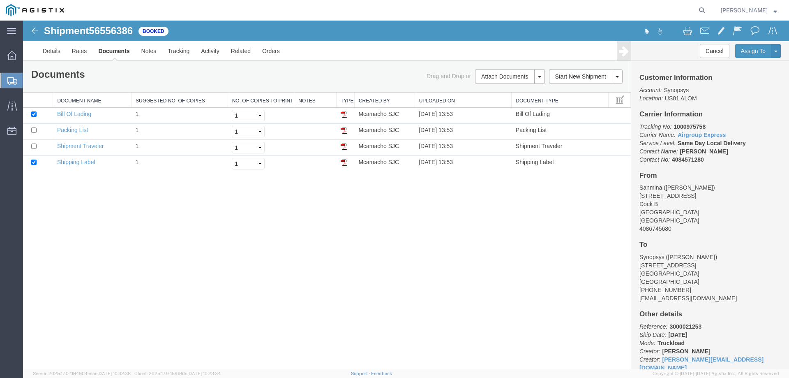
click at [0, 0] on span "Shipment Manager" at bounding box center [0, 0] width 0 height 0
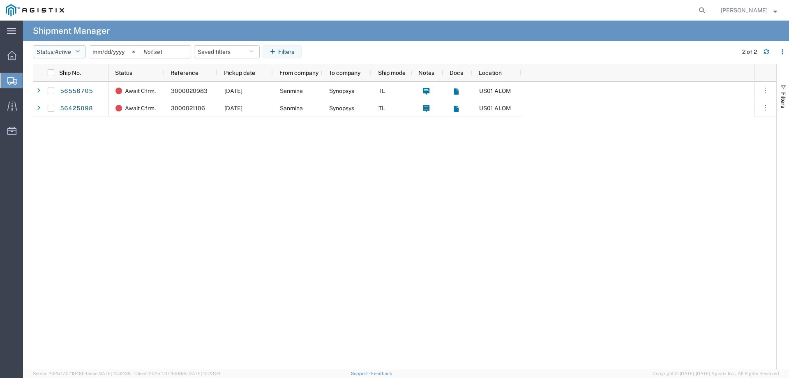
click at [70, 54] on span "Active" at bounding box center [63, 51] width 16 height 7
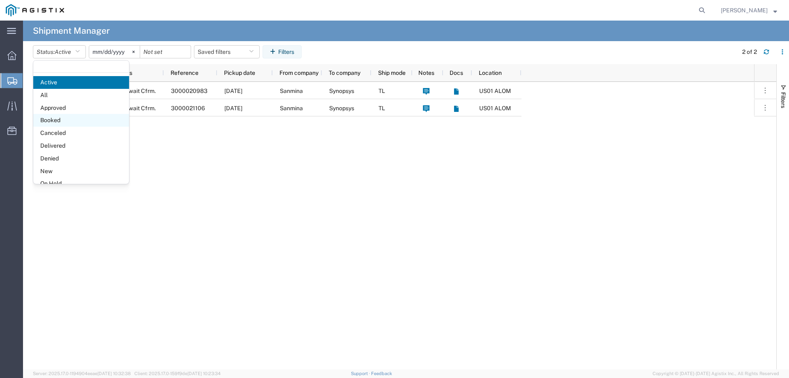
click at [68, 120] on span "Booked" at bounding box center [81, 120] width 96 height 13
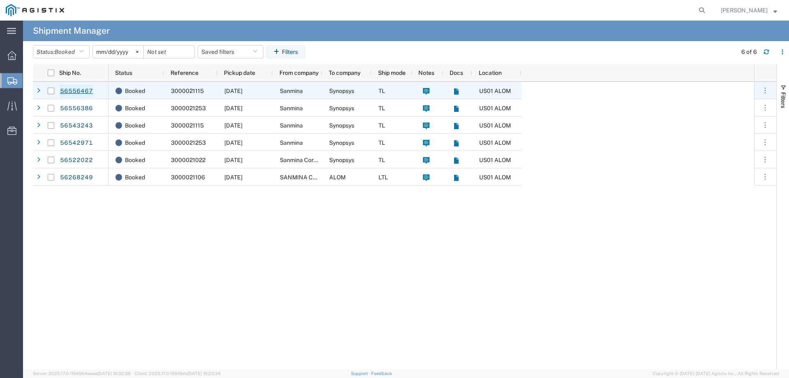
click at [79, 90] on link "56556467" at bounding box center [77, 91] width 34 height 13
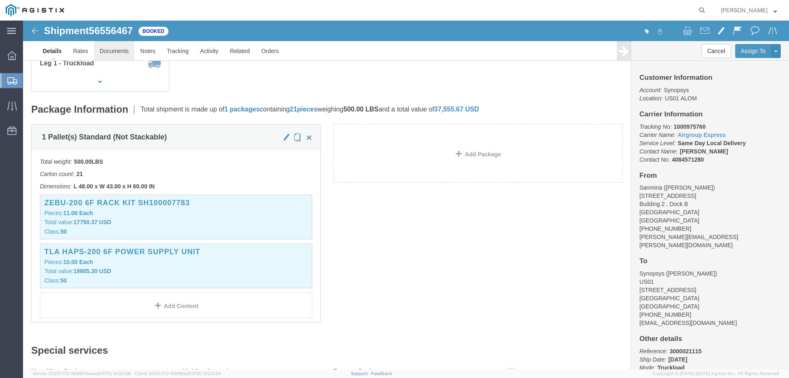
click link "Documents"
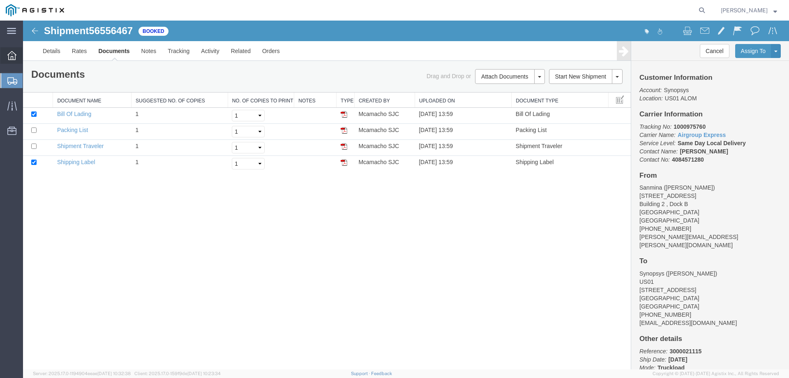
click at [17, 58] on div at bounding box center [11, 55] width 23 height 16
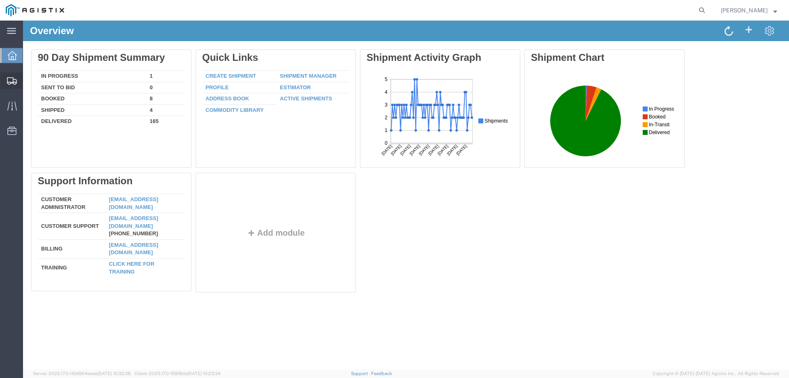
click at [0, 0] on span "Shipment Manager" at bounding box center [0, 0] width 0 height 0
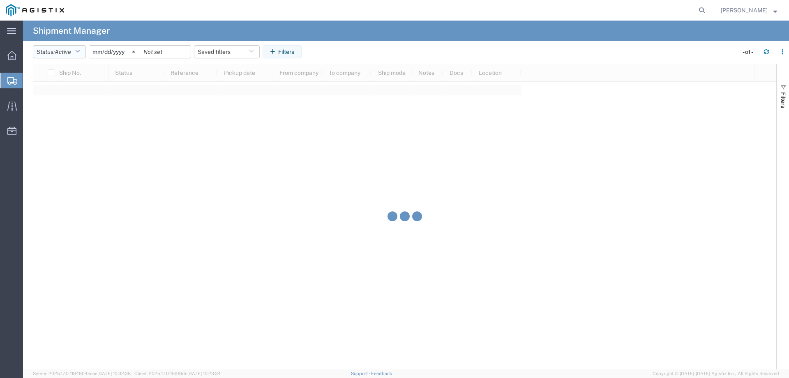
click at [85, 52] on button "Status: Active" at bounding box center [59, 51] width 53 height 13
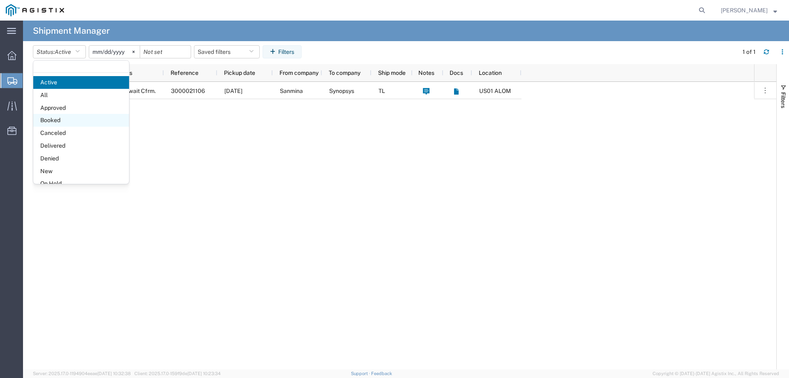
click at [61, 123] on span "Booked" at bounding box center [81, 120] width 96 height 13
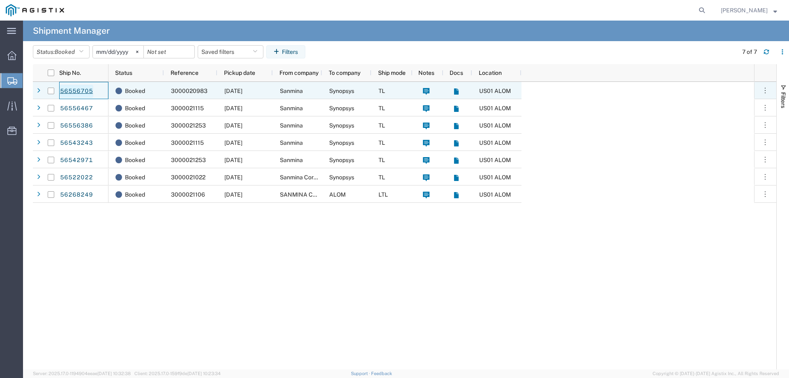
click at [66, 90] on link "56556705" at bounding box center [77, 91] width 34 height 13
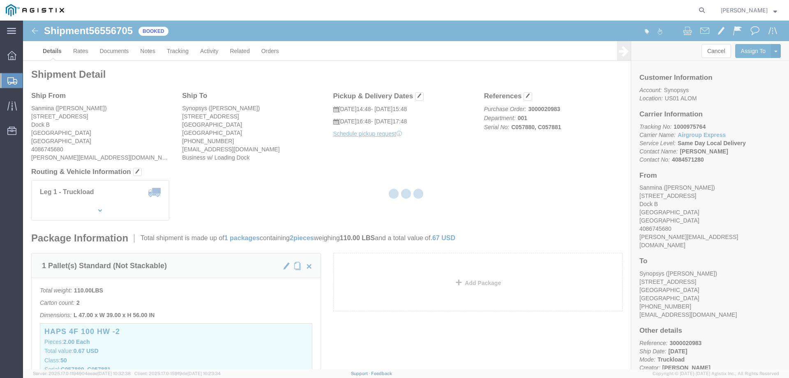
click at [116, 55] on div at bounding box center [406, 195] width 766 height 348
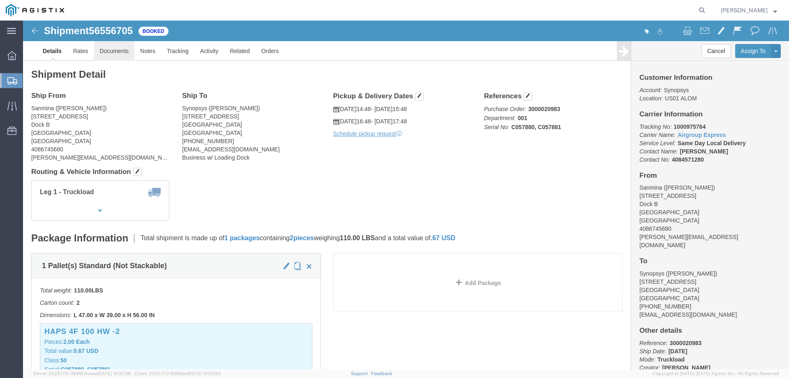
click link "Documents"
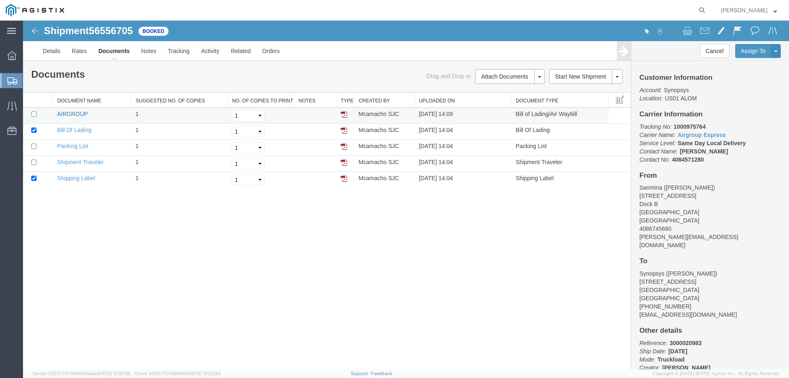
click at [77, 114] on link "AIRGROUP" at bounding box center [72, 114] width 30 height 7
click at [0, 0] on span "Shipment Manager" at bounding box center [0, 0] width 0 height 0
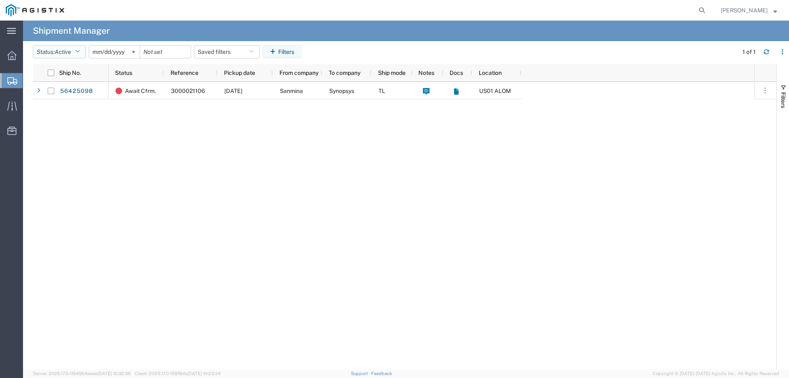
click at [57, 48] on button "Status: Active" at bounding box center [59, 51] width 53 height 13
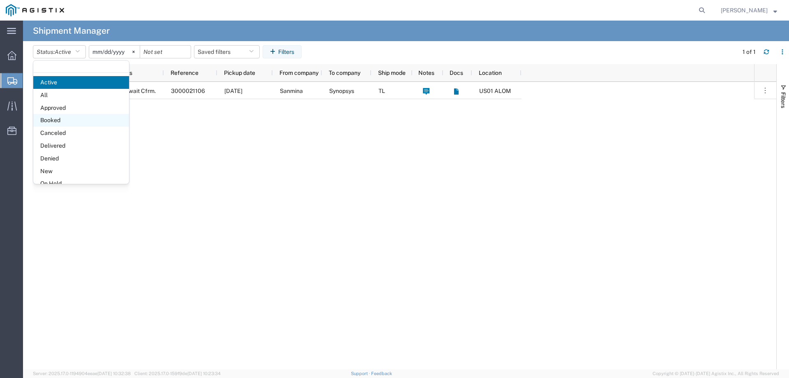
click at [92, 118] on span "Booked" at bounding box center [81, 120] width 96 height 13
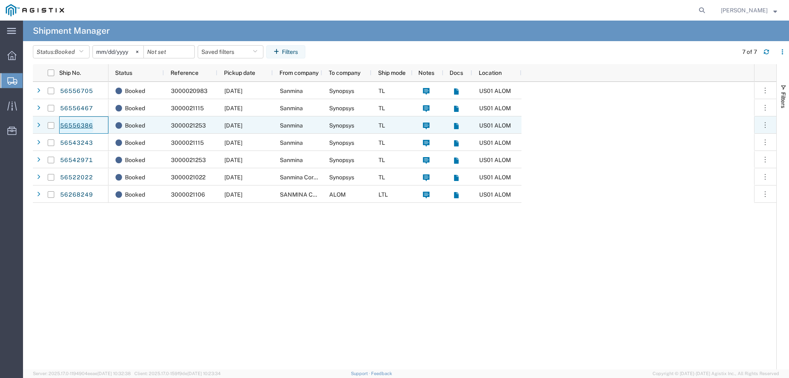
click at [71, 129] on link "56556386" at bounding box center [77, 125] width 34 height 13
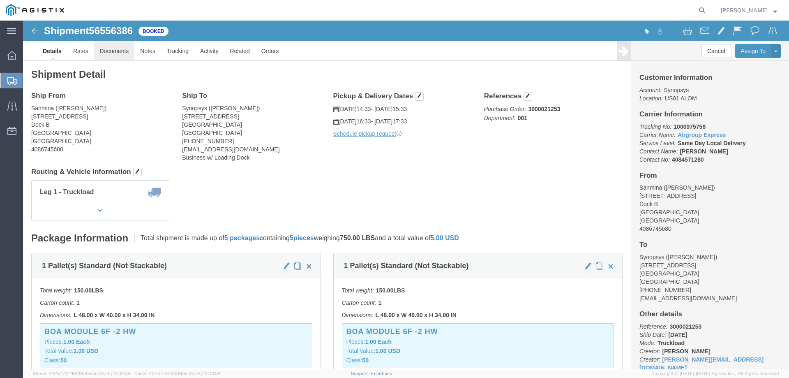
click link "Documents"
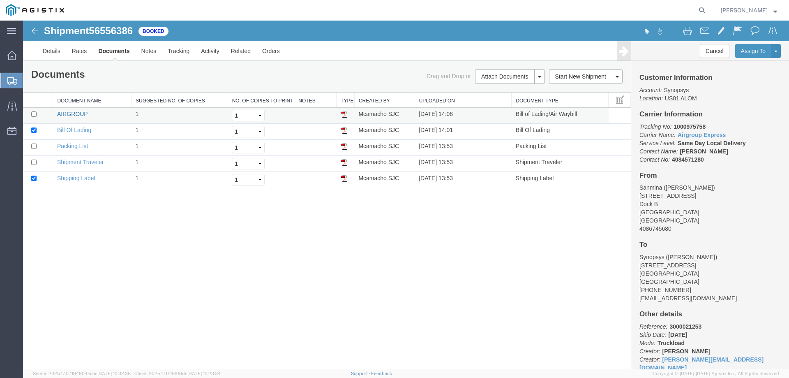
click at [83, 115] on link "AIRGROUP" at bounding box center [72, 114] width 30 height 7
